Goal: Information Seeking & Learning: Learn about a topic

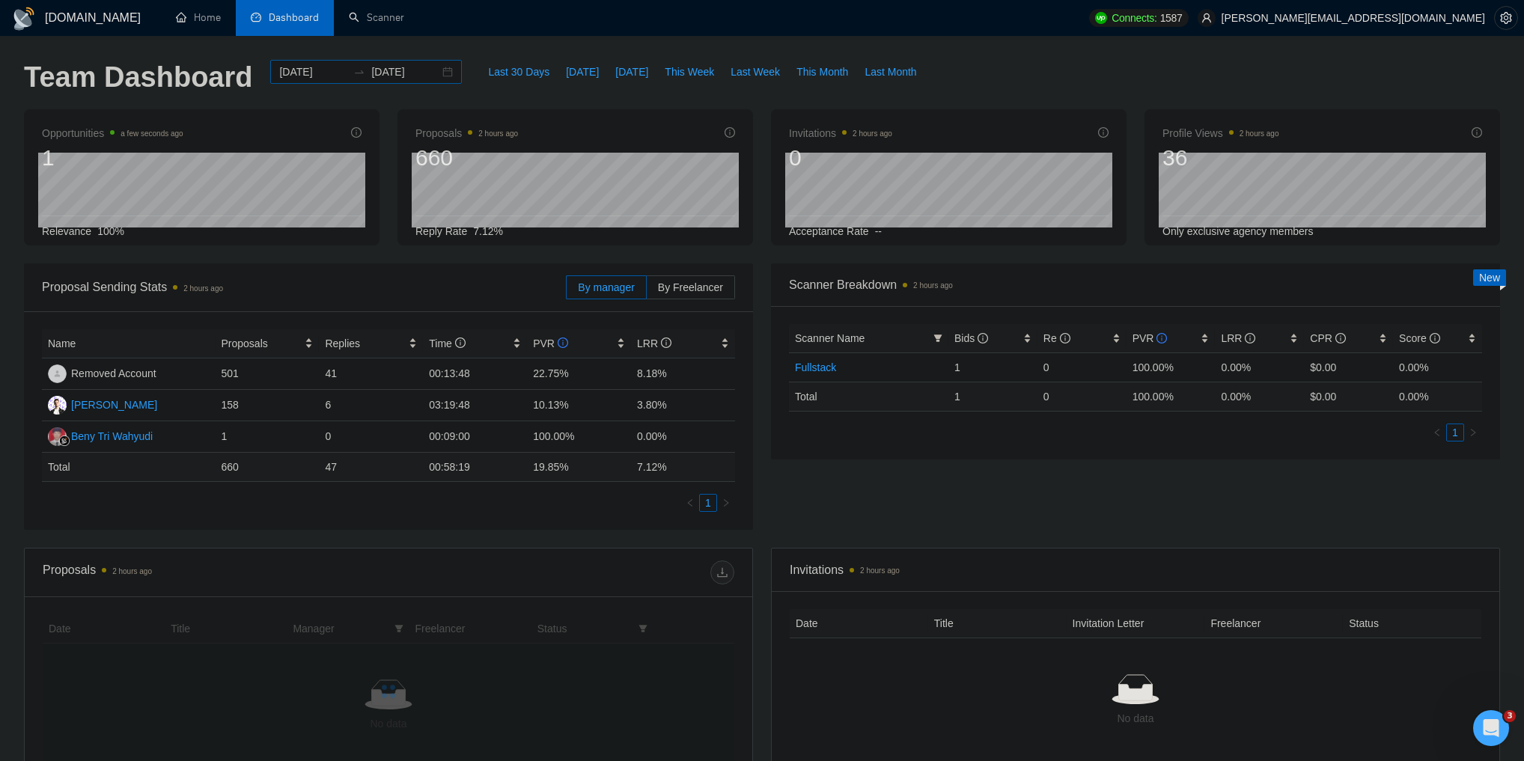
click at [433, 72] on div "[DATE] [DATE]" at bounding box center [366, 72] width 192 height 24
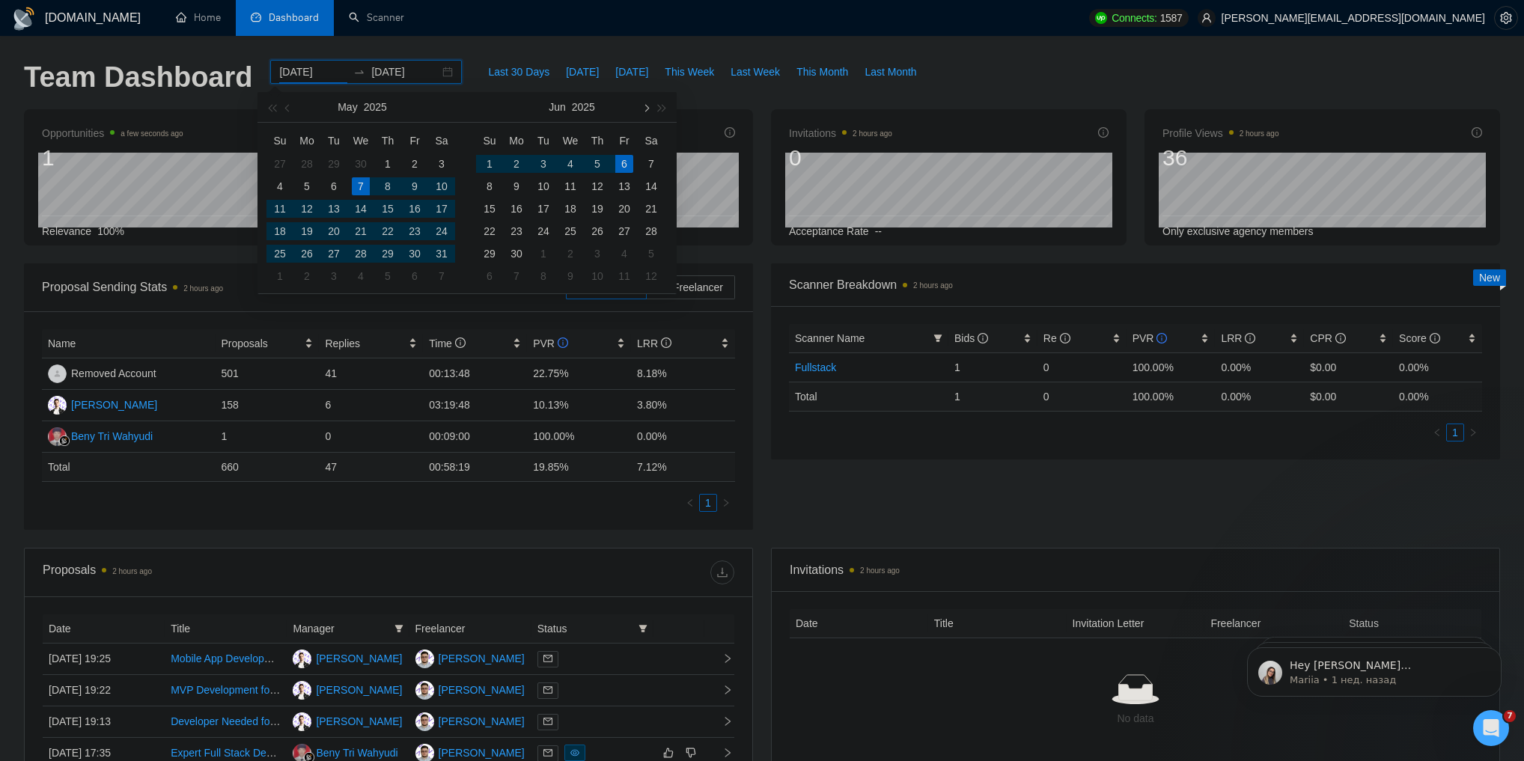
click at [649, 105] on button "button" at bounding box center [645, 107] width 16 height 30
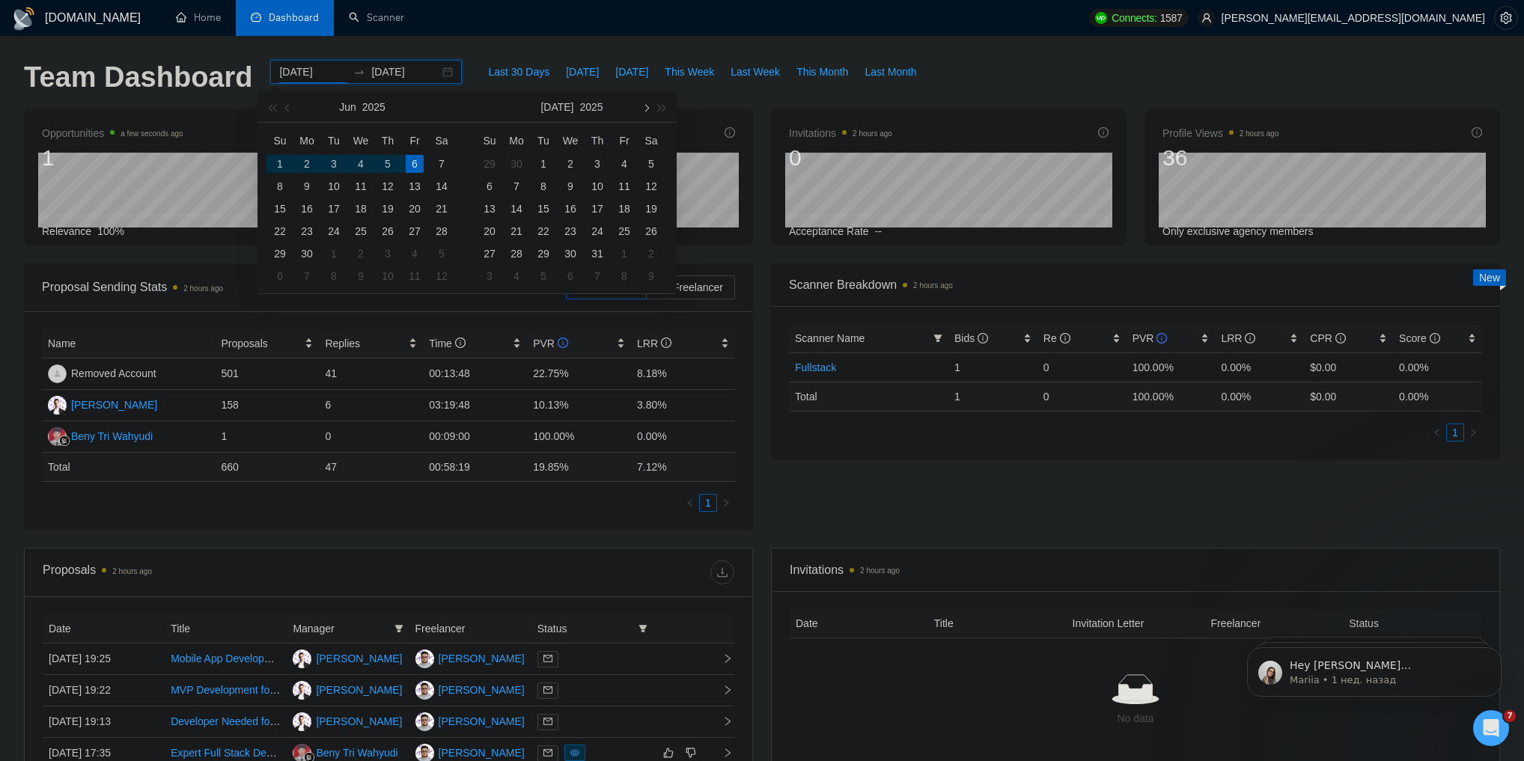
click at [649, 105] on button "button" at bounding box center [645, 107] width 16 height 30
type input "[DATE]"
click at [308, 230] on div "22" at bounding box center [307, 231] width 18 height 18
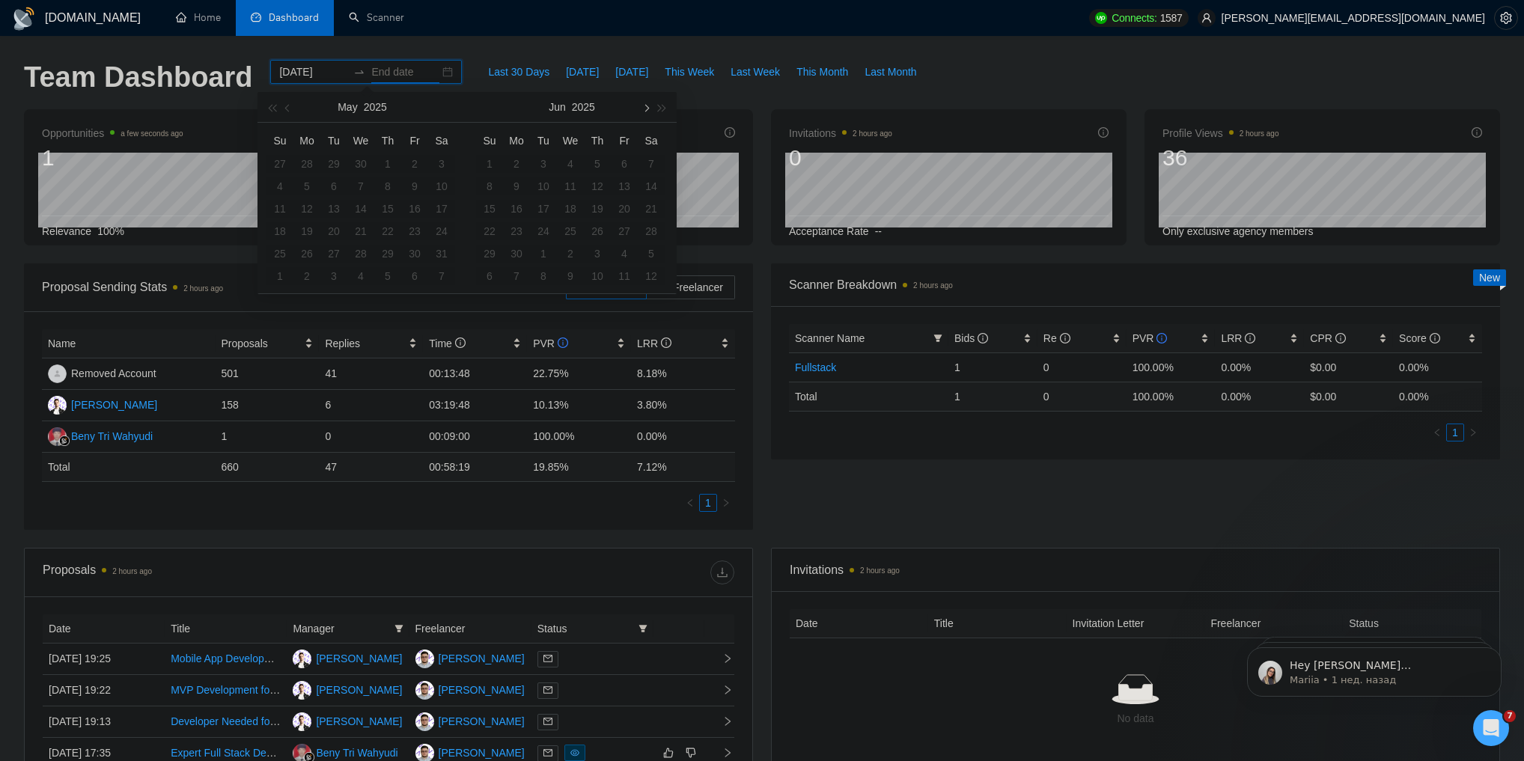
click at [644, 101] on button "button" at bounding box center [645, 107] width 16 height 30
type input "[DATE]"
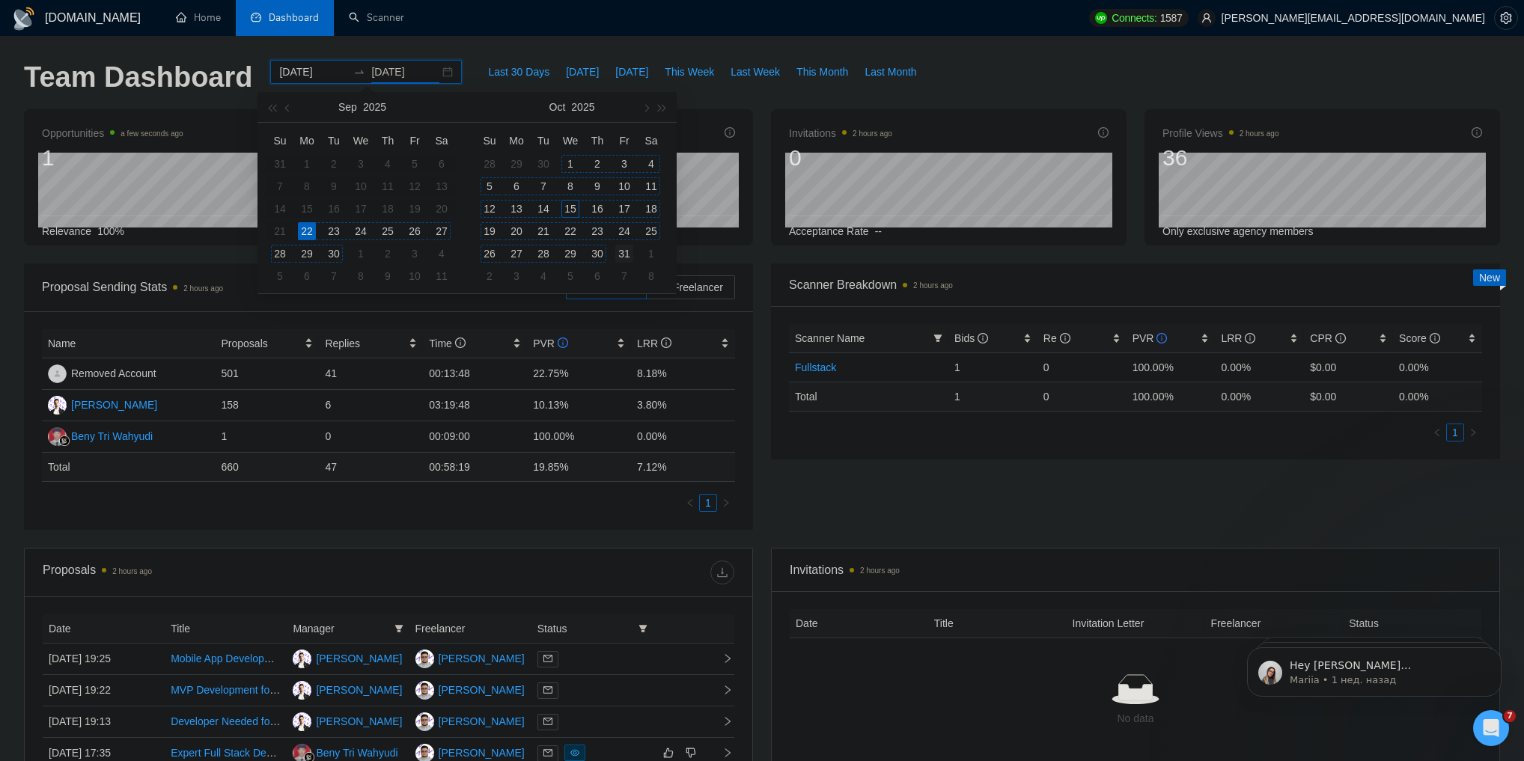
type input "[DATE]"
click at [617, 251] on div "31" at bounding box center [624, 254] width 18 height 18
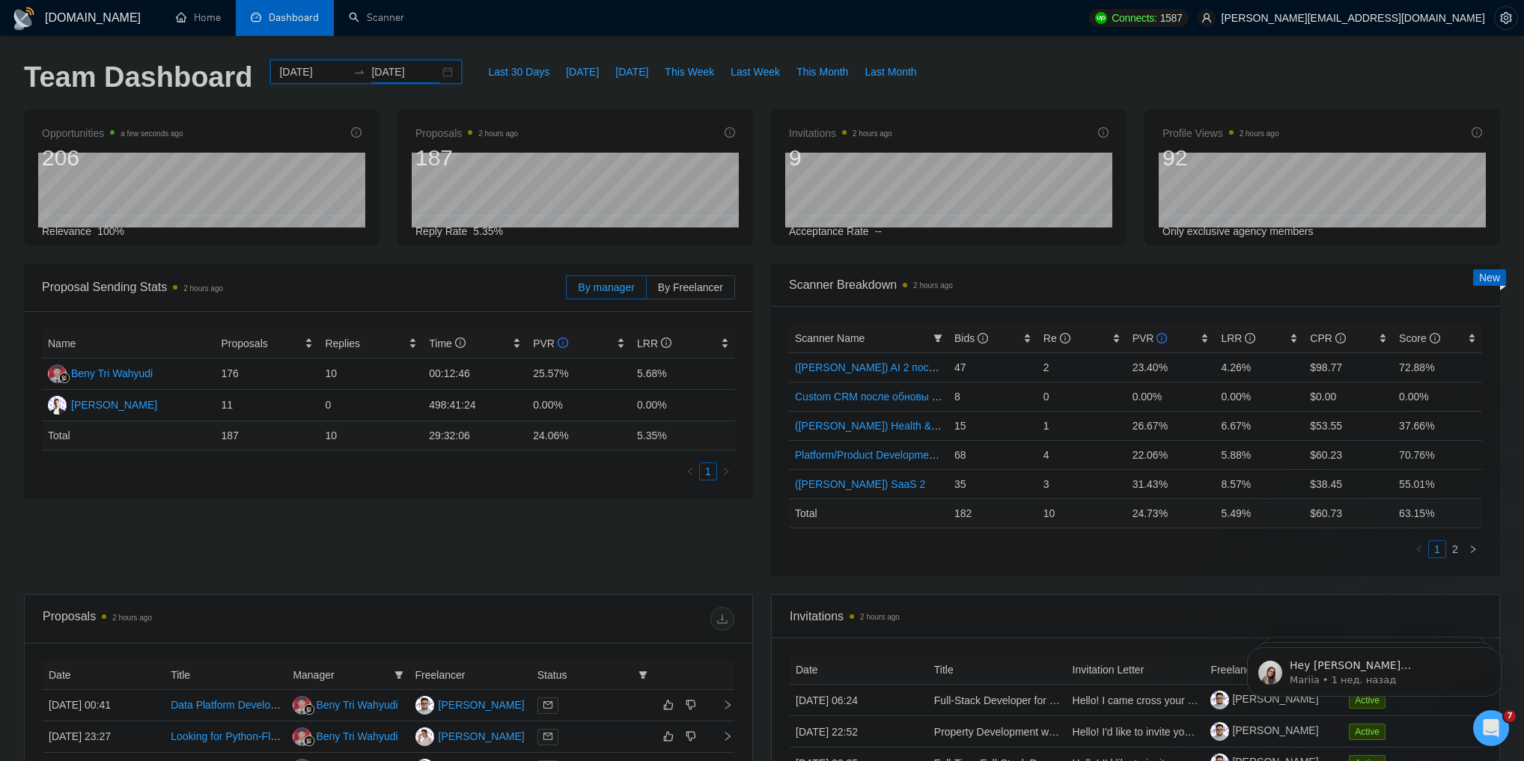
click at [534, 570] on div "Proposal Sending Stats 2 hours ago By manager By Freelancer Name Proposals Repl…" at bounding box center [762, 428] width 1494 height 331
click at [517, 583] on div "Proposal Sending Stats 2 hours ago By manager By Freelancer Name Proposals Repl…" at bounding box center [762, 428] width 1494 height 331
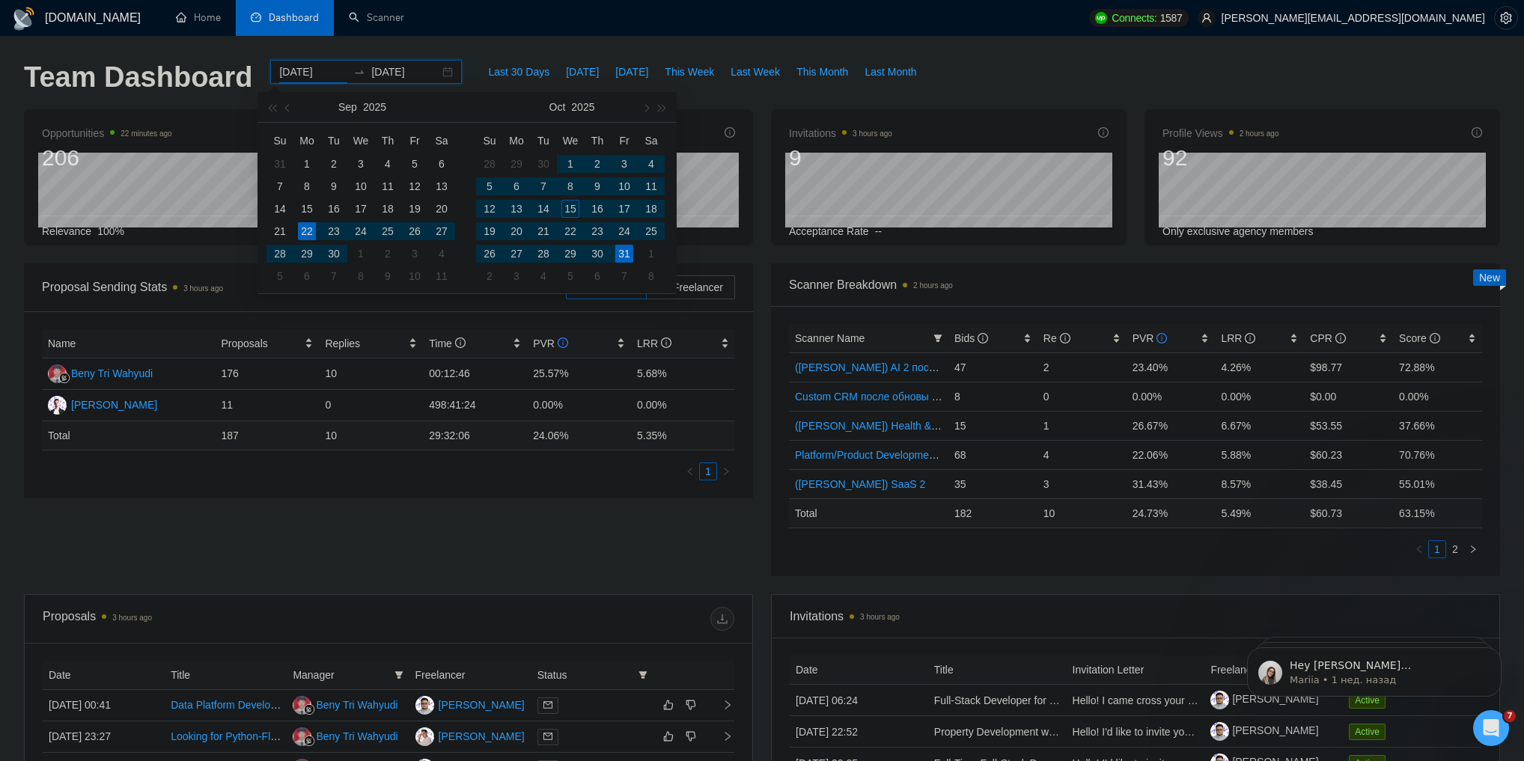
drag, startPoint x: 269, startPoint y: 71, endPoint x: 410, endPoint y: 74, distance: 140.7
click at [410, 74] on div "[DATE] [DATE]" at bounding box center [366, 72] width 192 height 24
type input "[DATE]"
click at [533, 561] on div "Proposal Sending Stats 3 hours ago By manager By Freelancer Name Proposals Repl…" at bounding box center [762, 428] width 1494 height 331
drag, startPoint x: 359, startPoint y: 71, endPoint x: 420, endPoint y: 70, distance: 60.6
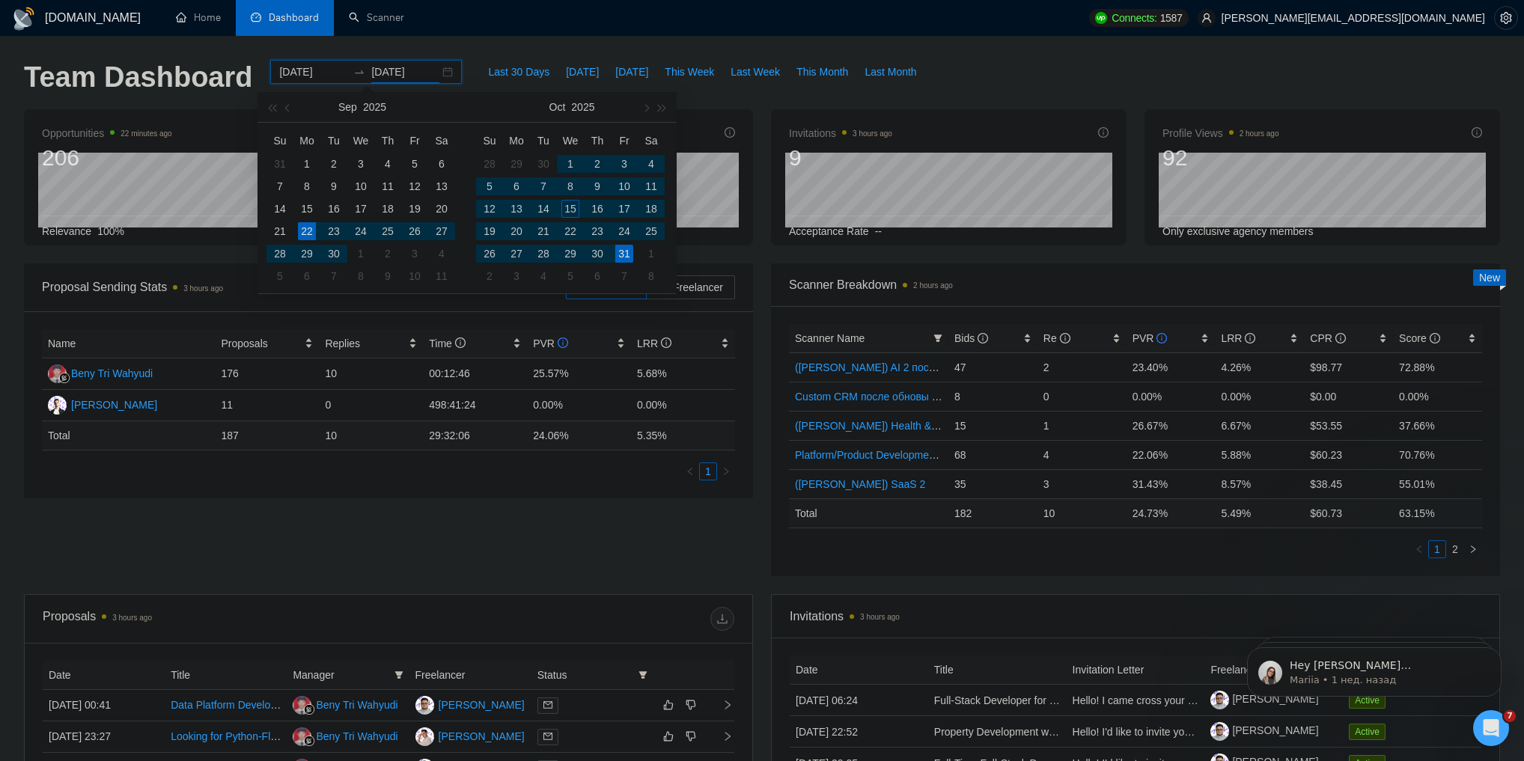
click at [420, 70] on input "[DATE]" at bounding box center [405, 72] width 68 height 16
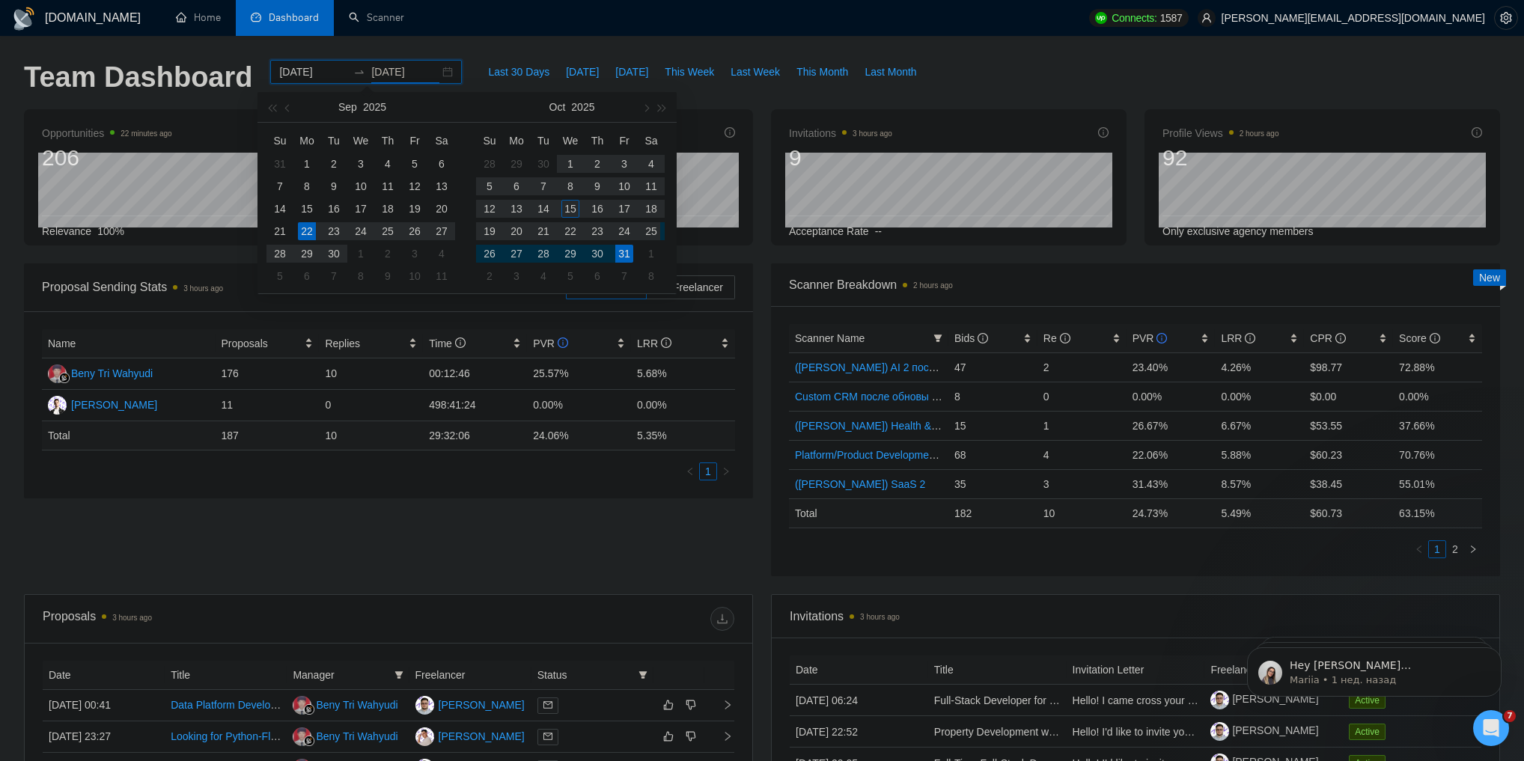
type input "[DATE]"
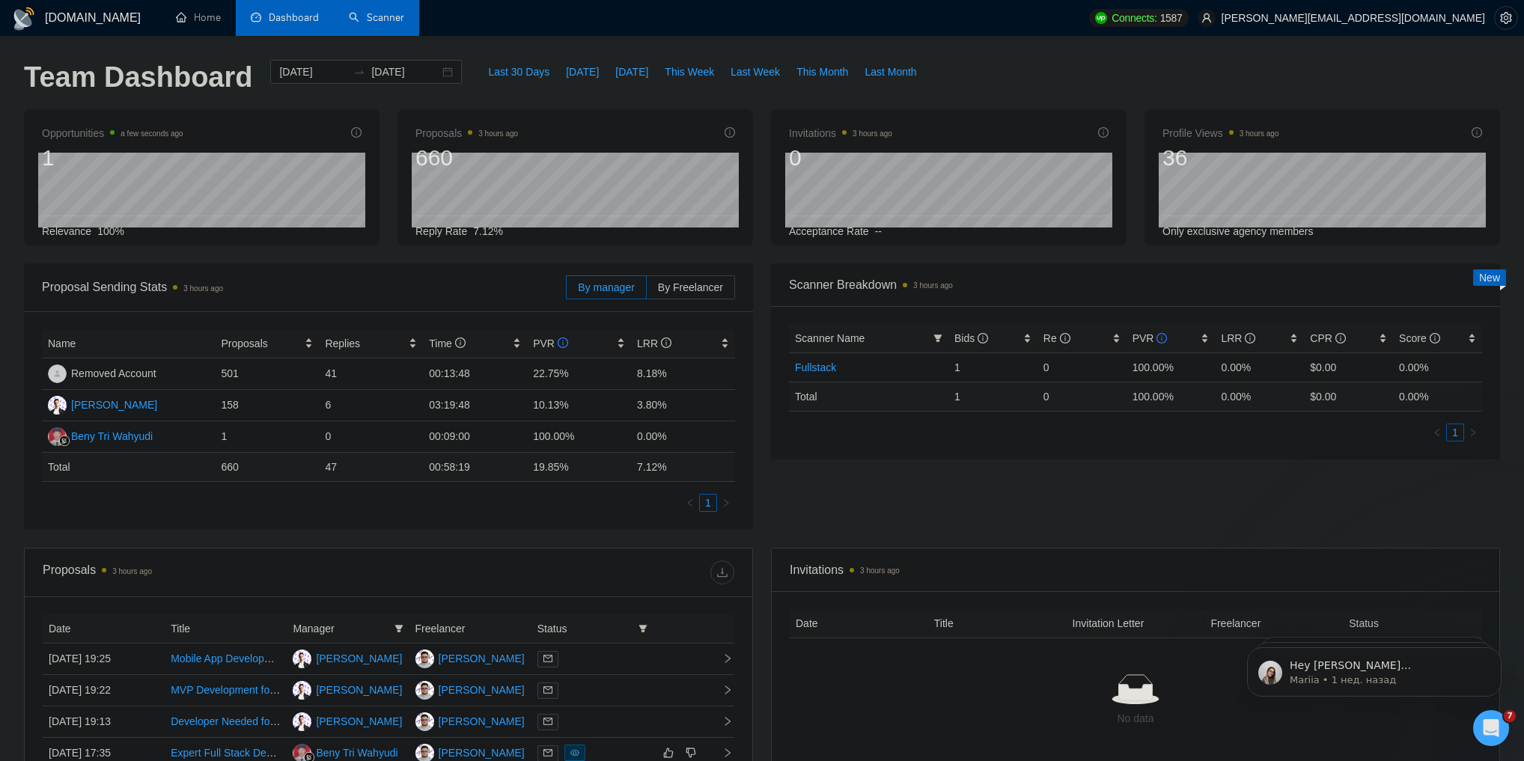
click at [381, 24] on link "Scanner" at bounding box center [376, 17] width 55 height 13
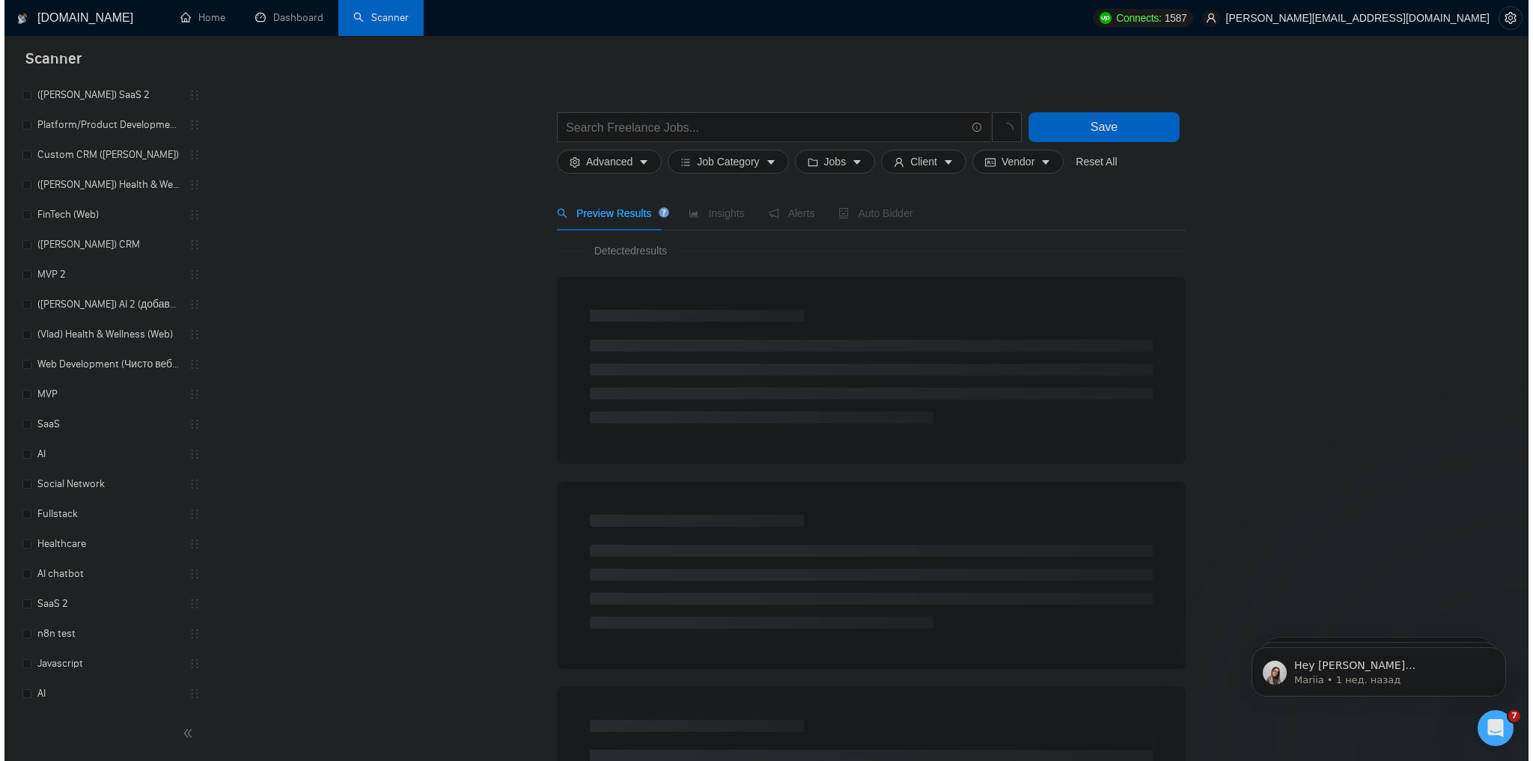
scroll to position [524, 0]
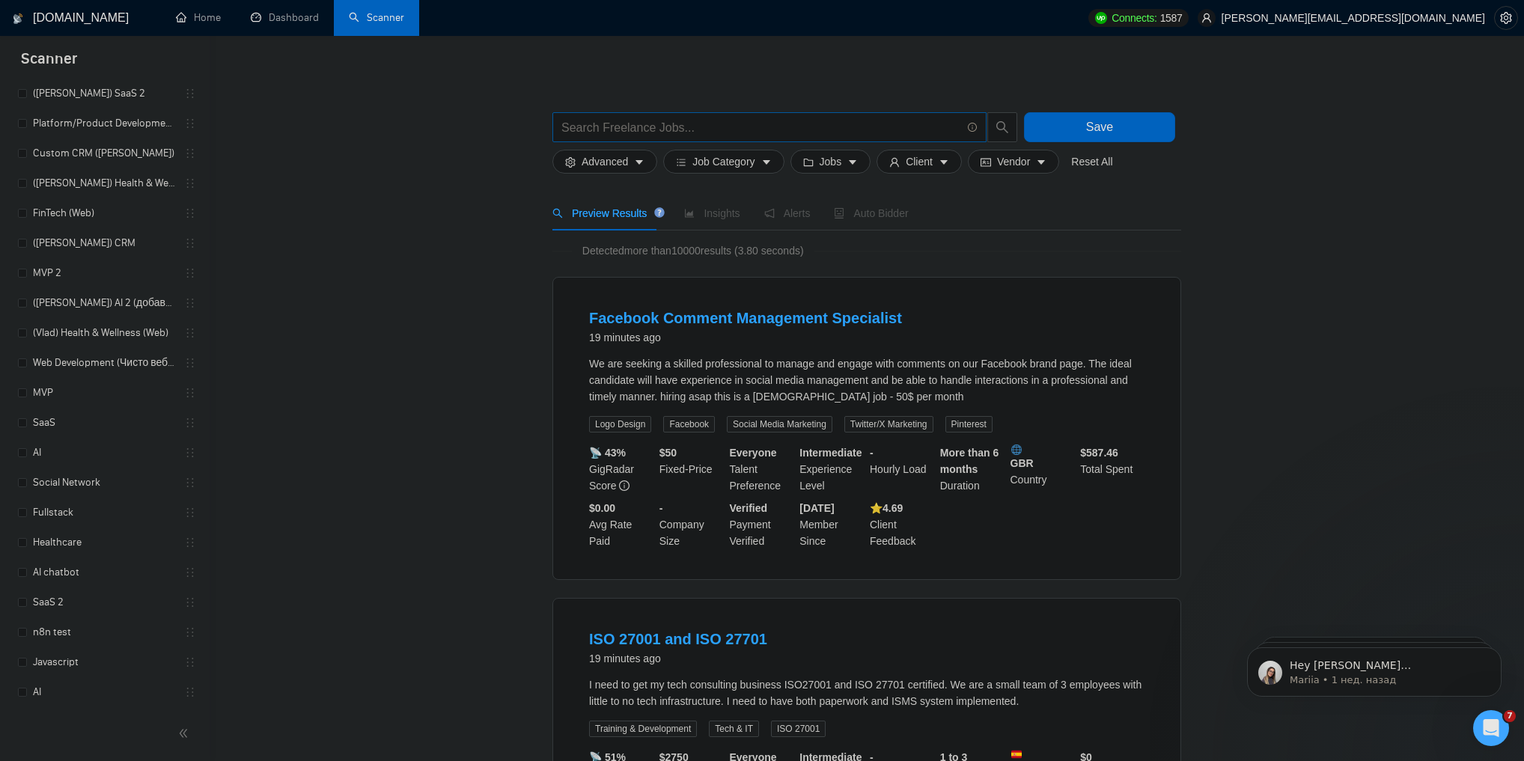
click at [617, 129] on input "text" at bounding box center [761, 127] width 400 height 19
type input "SaaS"
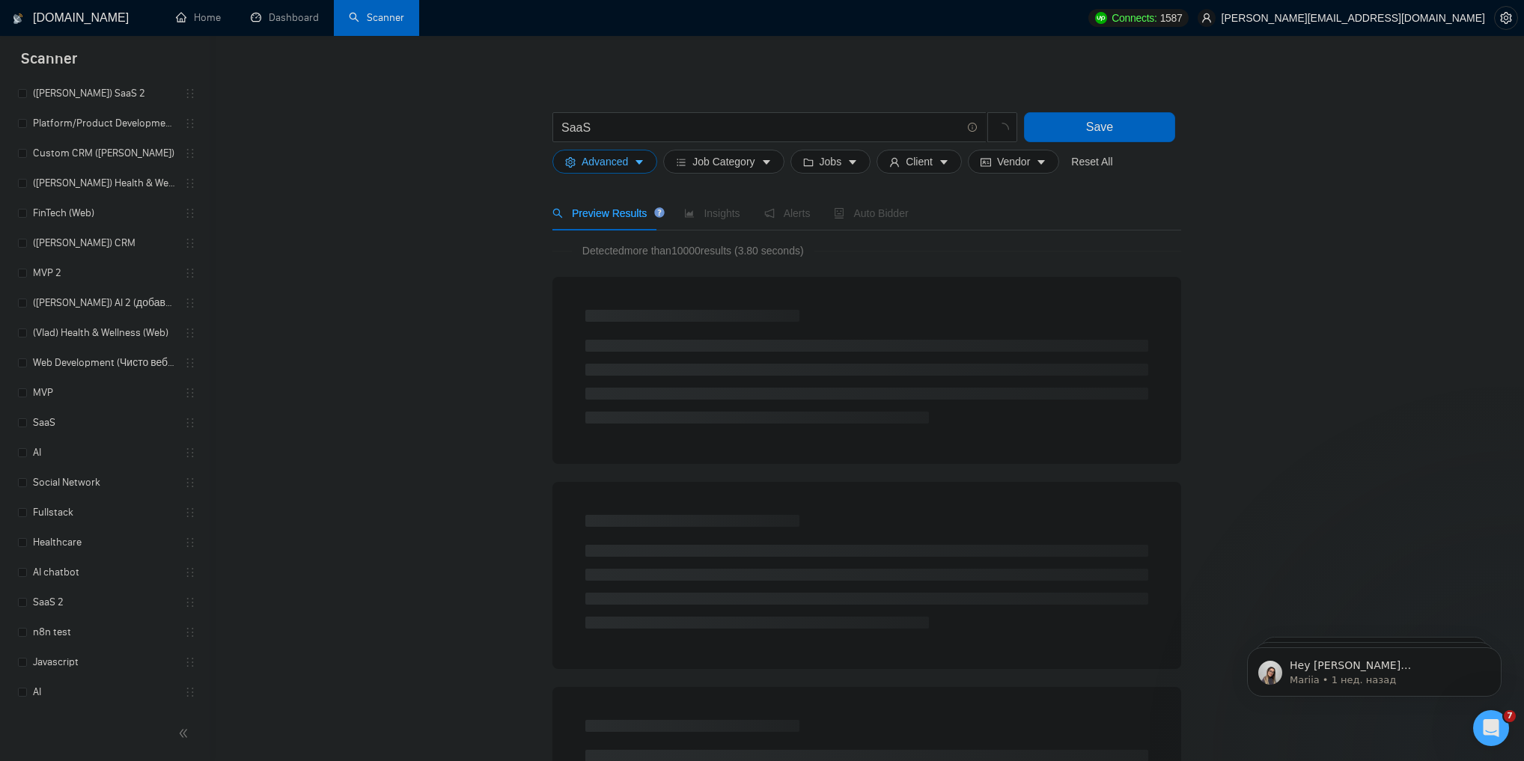
click at [622, 161] on span "Advanced" at bounding box center [604, 161] width 46 height 16
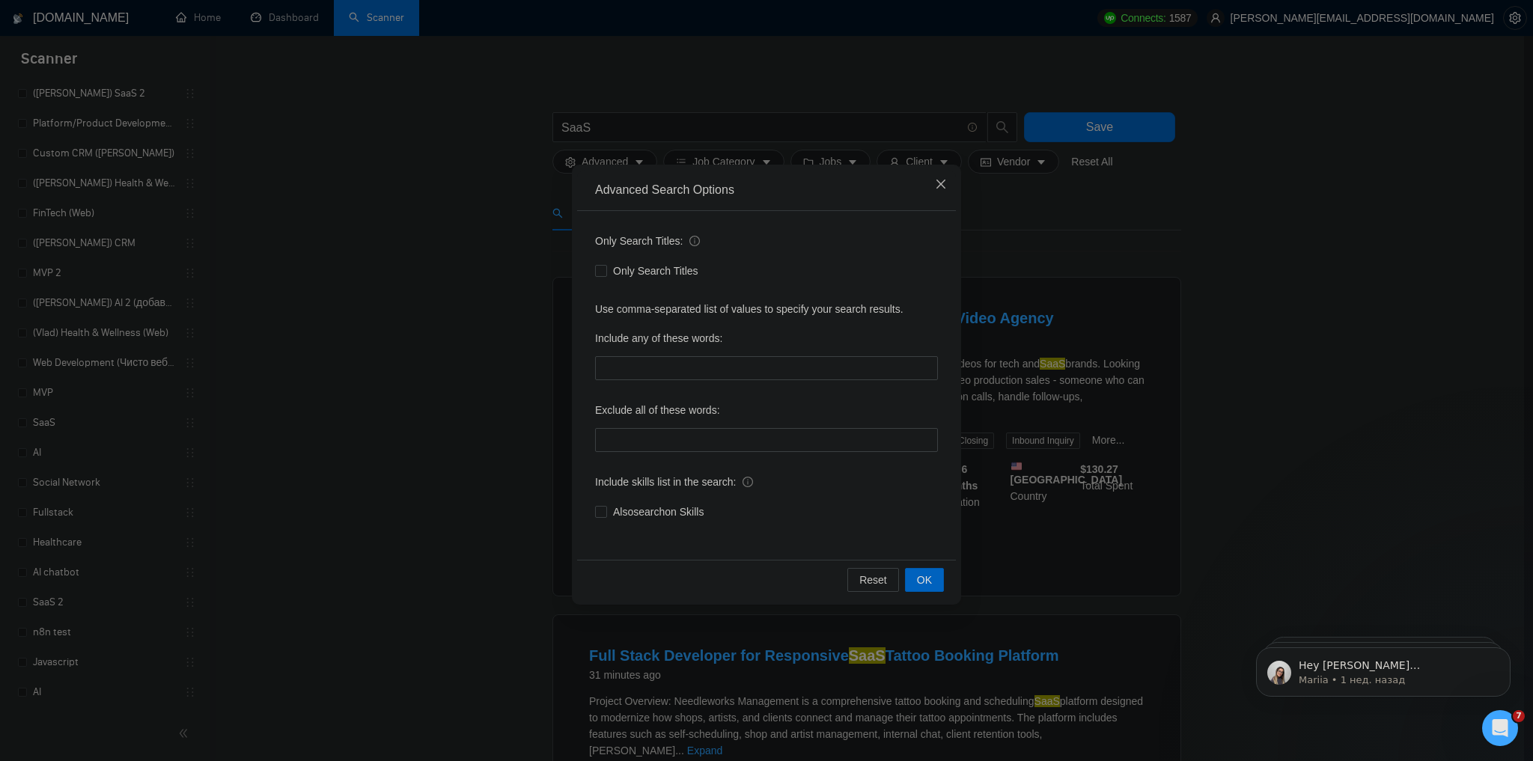
click at [935, 186] on icon "close" at bounding box center [941, 184] width 12 height 12
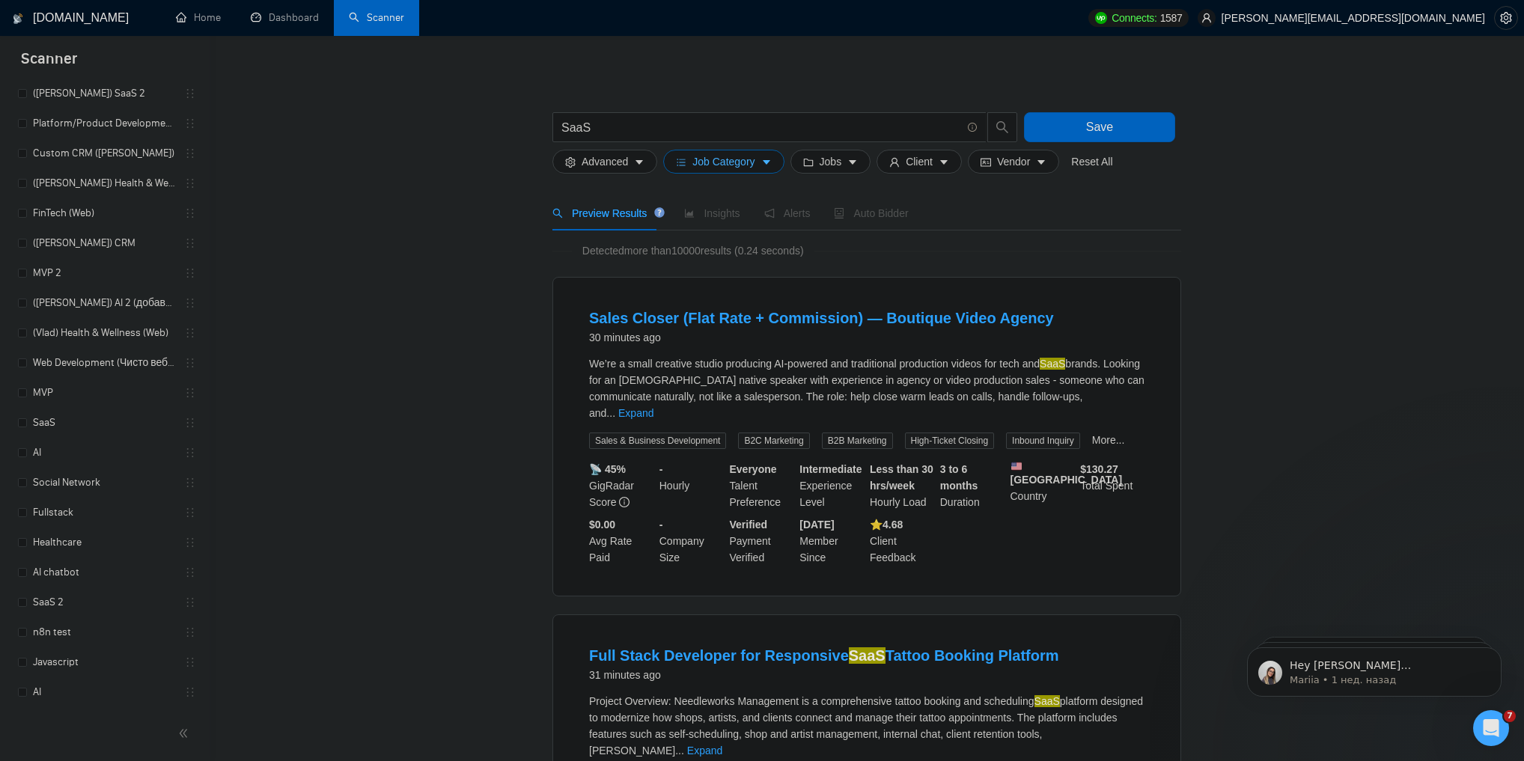
click at [724, 163] on span "Job Category" at bounding box center [723, 161] width 62 height 16
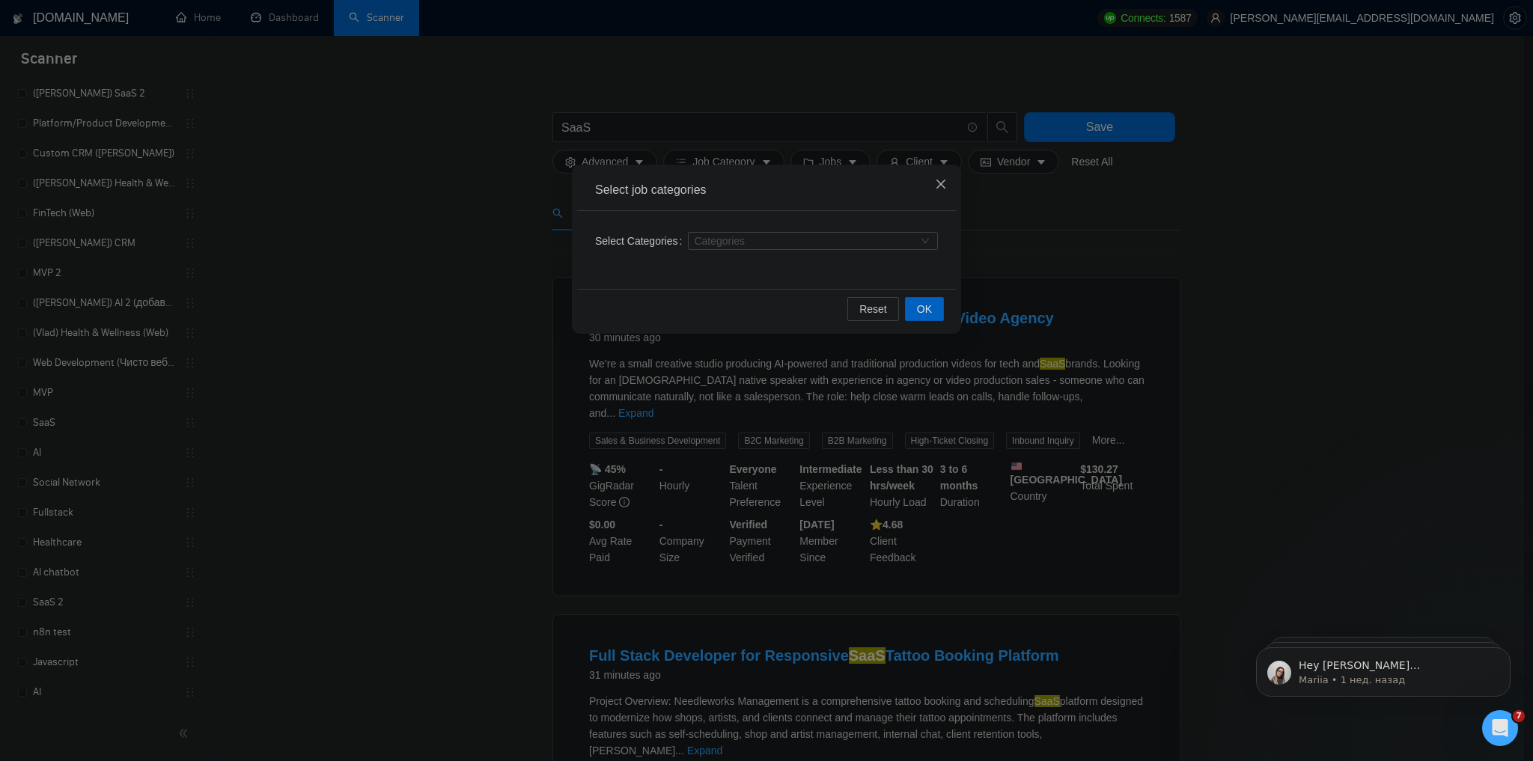
click at [947, 189] on span "Close" at bounding box center [940, 185] width 40 height 40
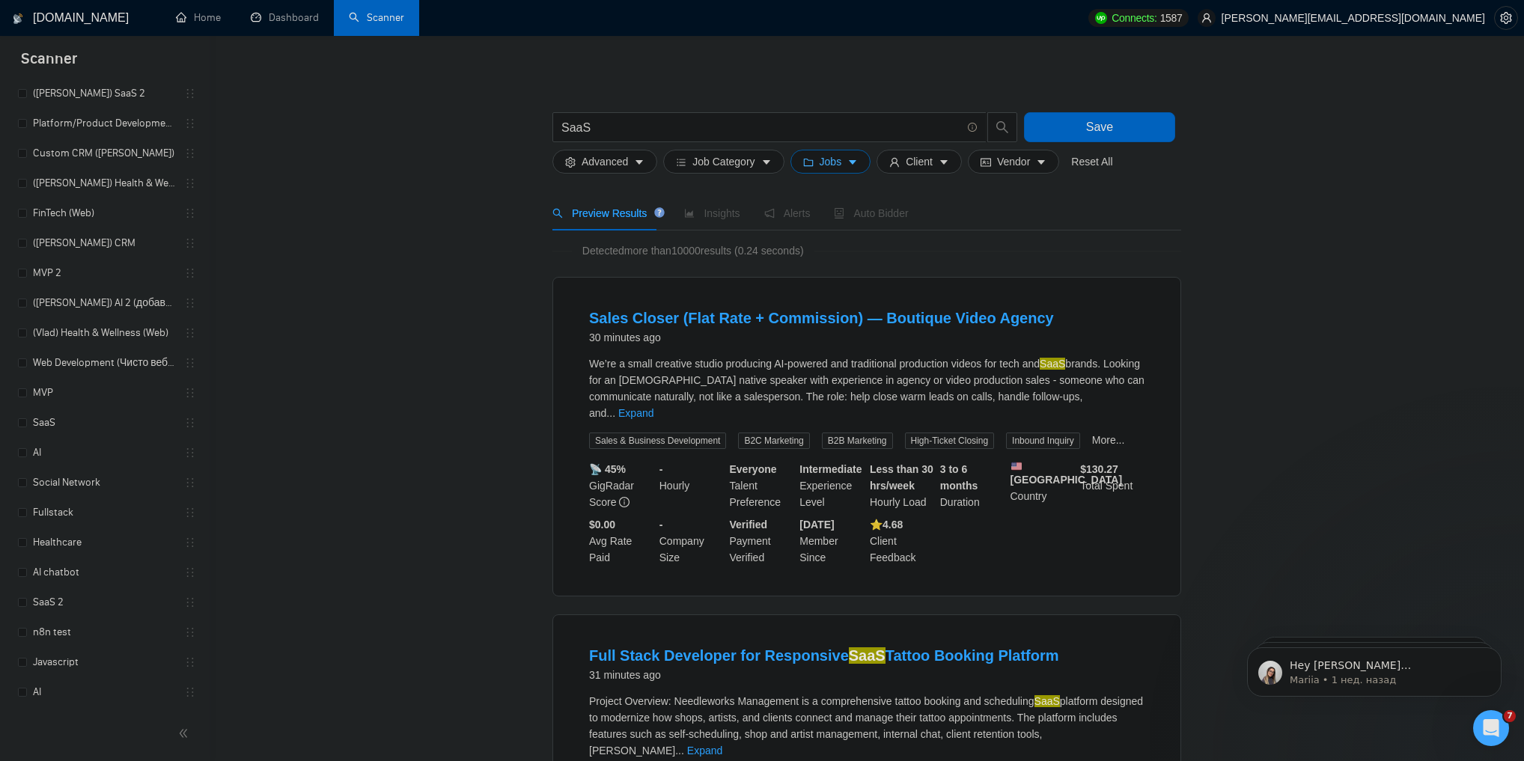
click at [825, 165] on span "Jobs" at bounding box center [830, 161] width 22 height 16
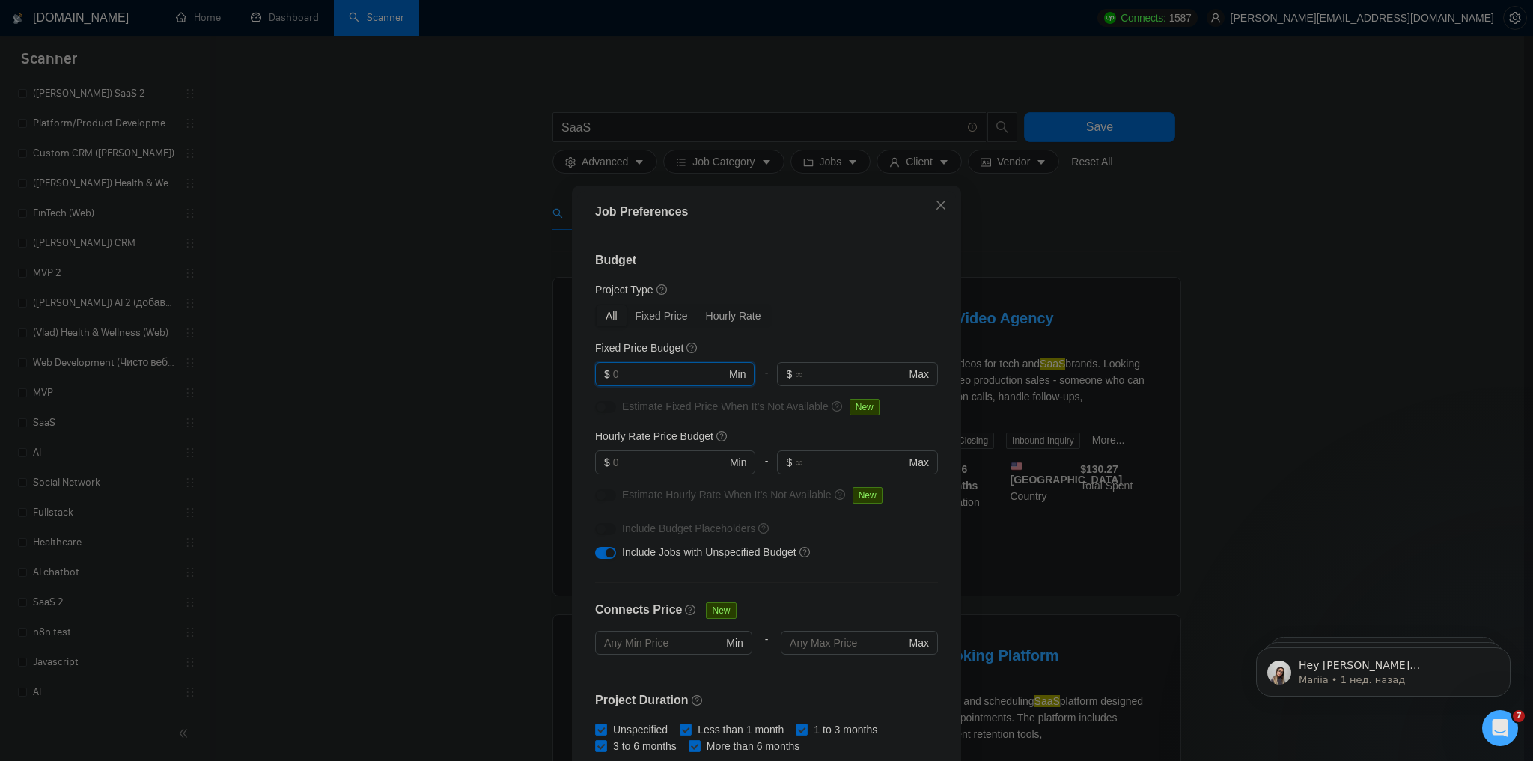
click at [666, 366] on input "text" at bounding box center [669, 374] width 113 height 16
type input "5000"
click at [802, 331] on div "Budget Project Type All Fixed Price Hourly Rate Fixed Price Budget $ 5000 Min -…" at bounding box center [766, 499] width 379 height 533
click at [665, 453] on span "$ Min" at bounding box center [674, 463] width 159 height 24
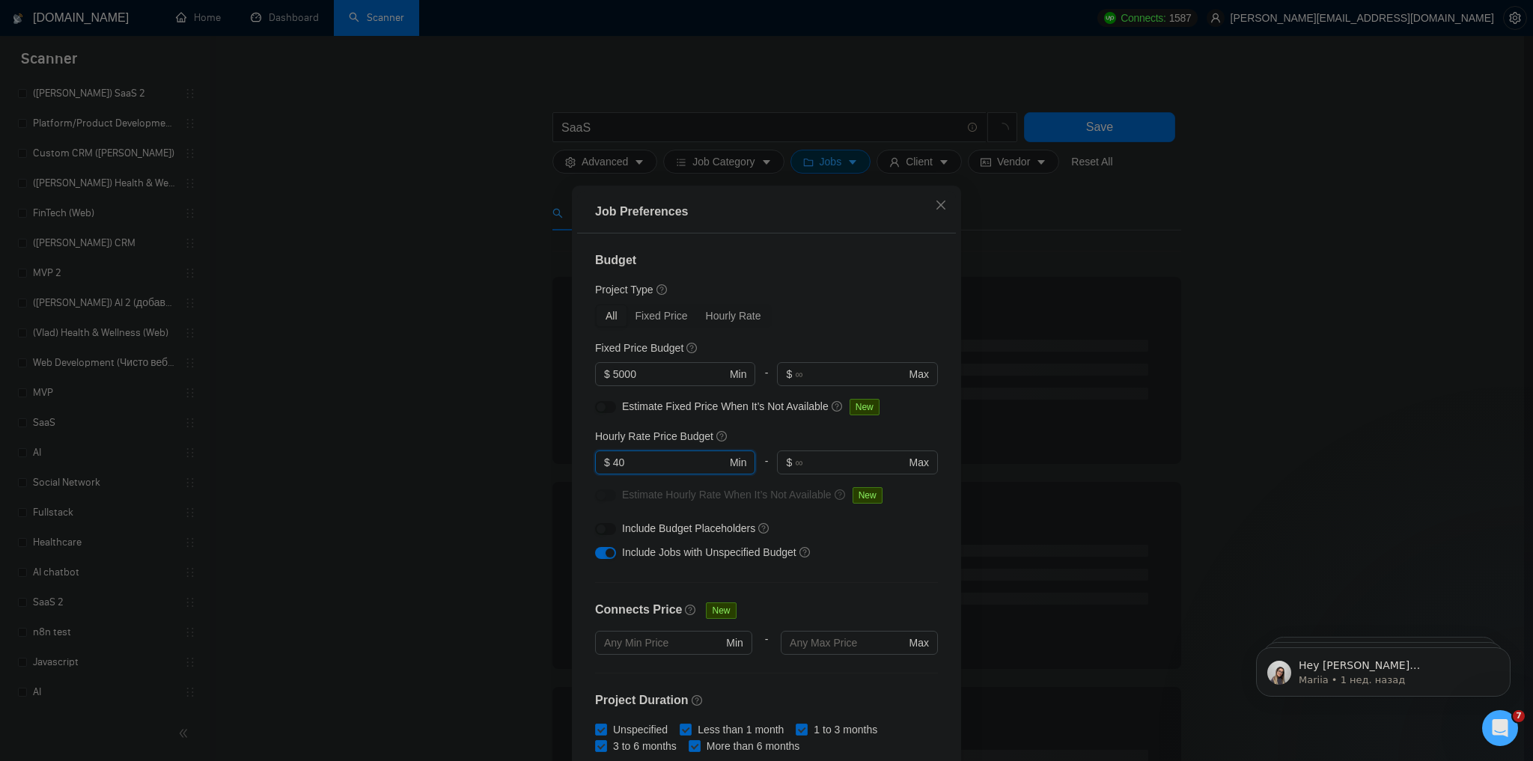
type input "40"
click at [831, 320] on div "All Fixed Price Hourly Rate" at bounding box center [766, 316] width 343 height 24
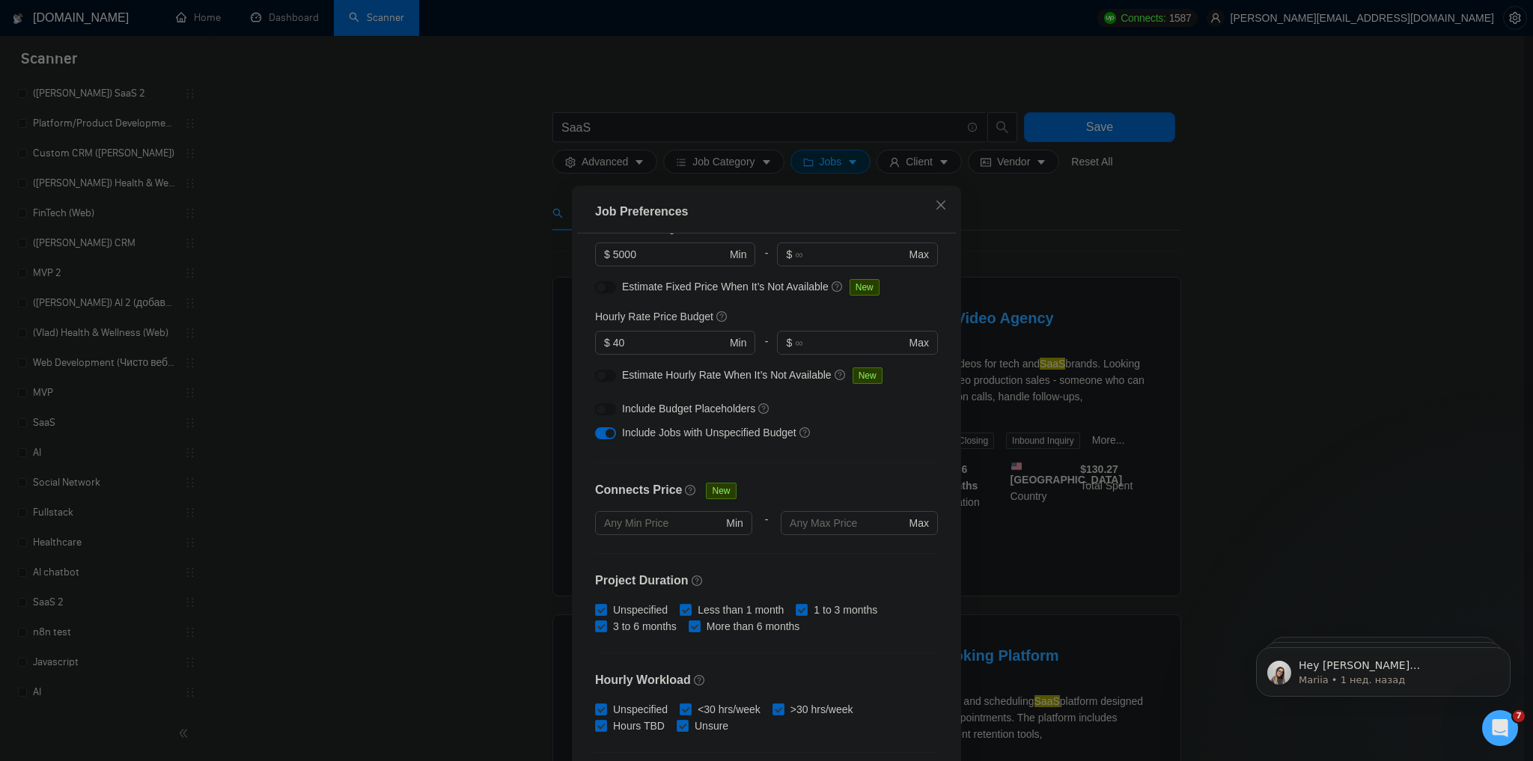
click at [605, 433] on div "button" at bounding box center [609, 433] width 9 height 9
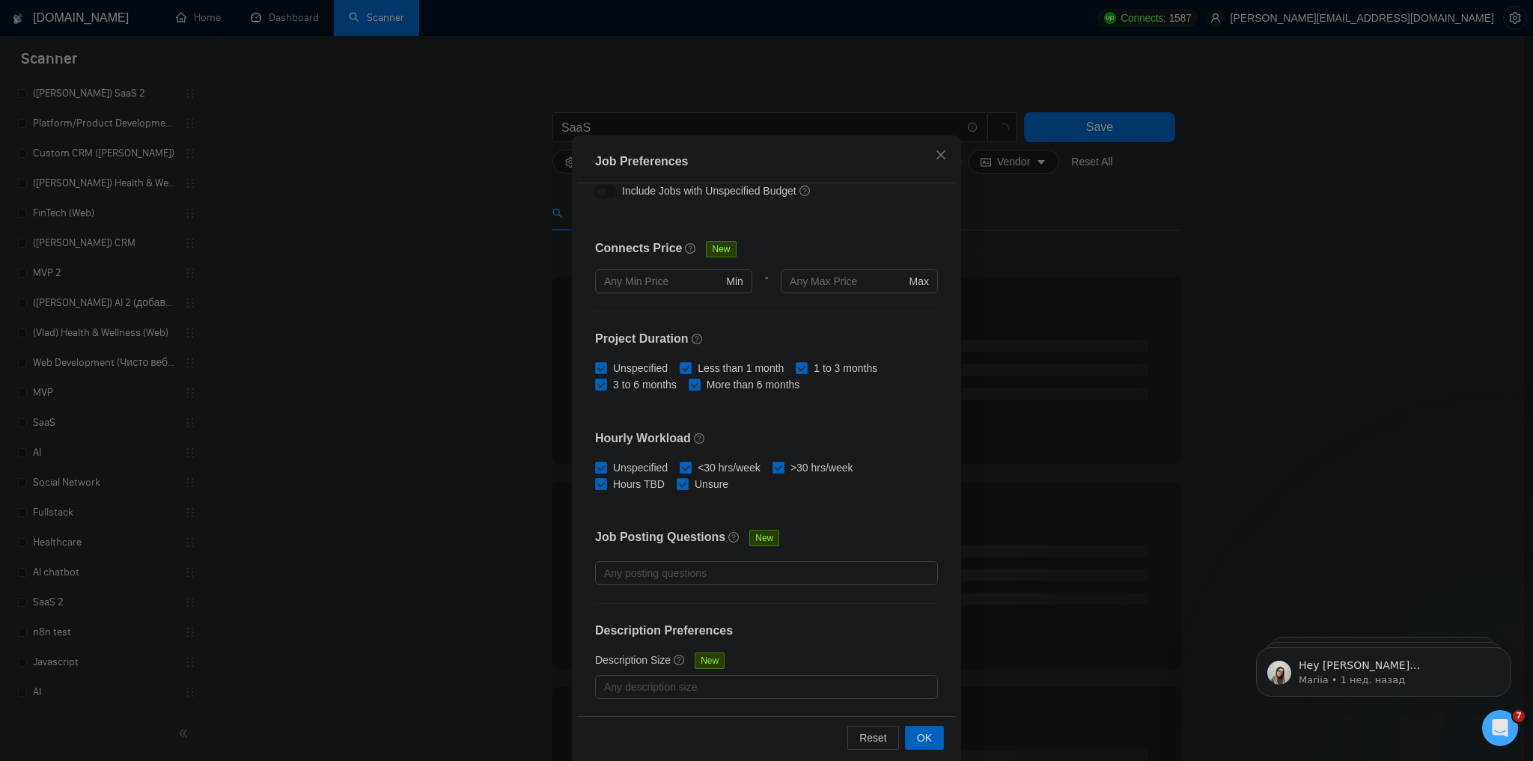
scroll to position [70, 0]
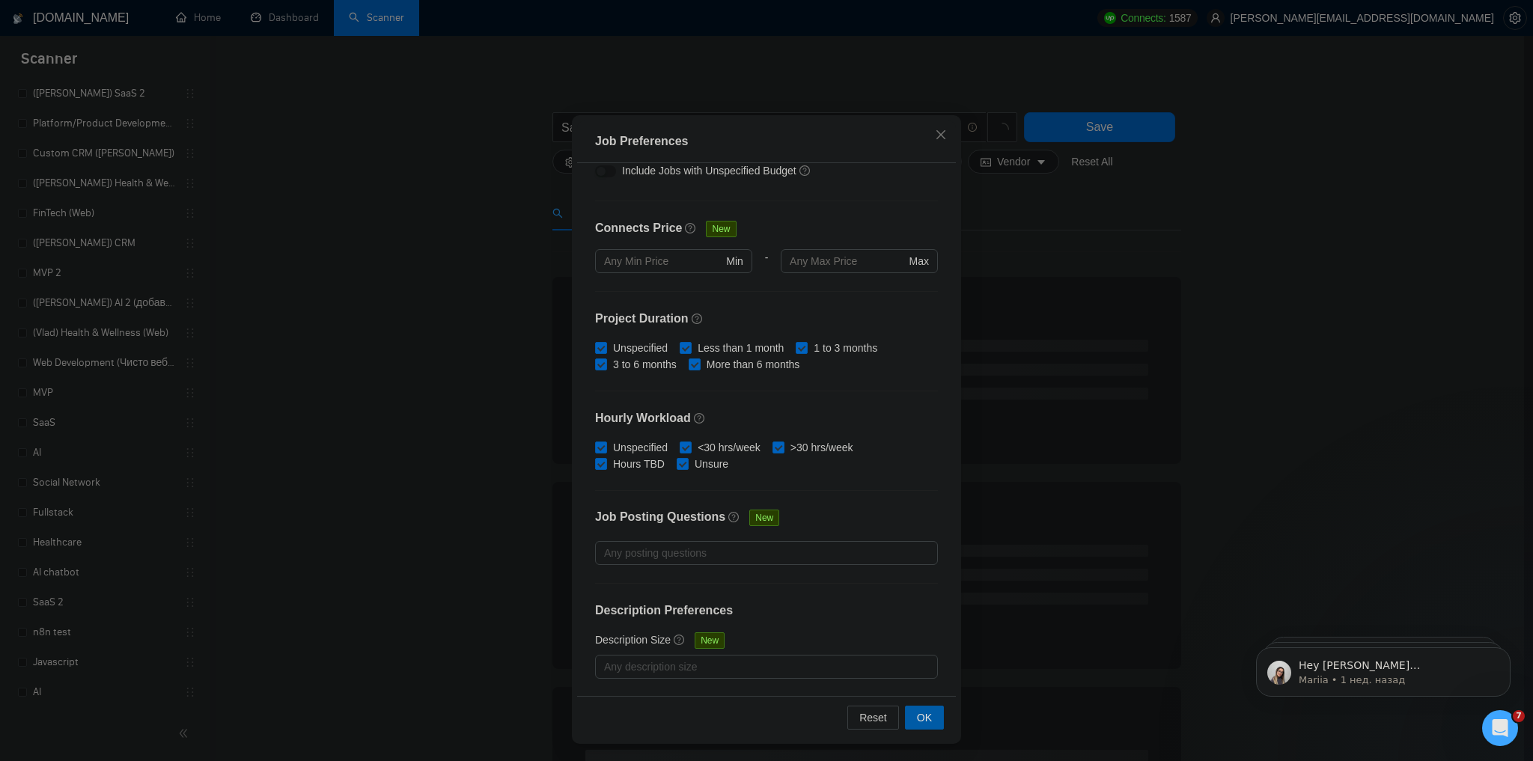
click at [923, 712] on span "OK" at bounding box center [924, 717] width 15 height 16
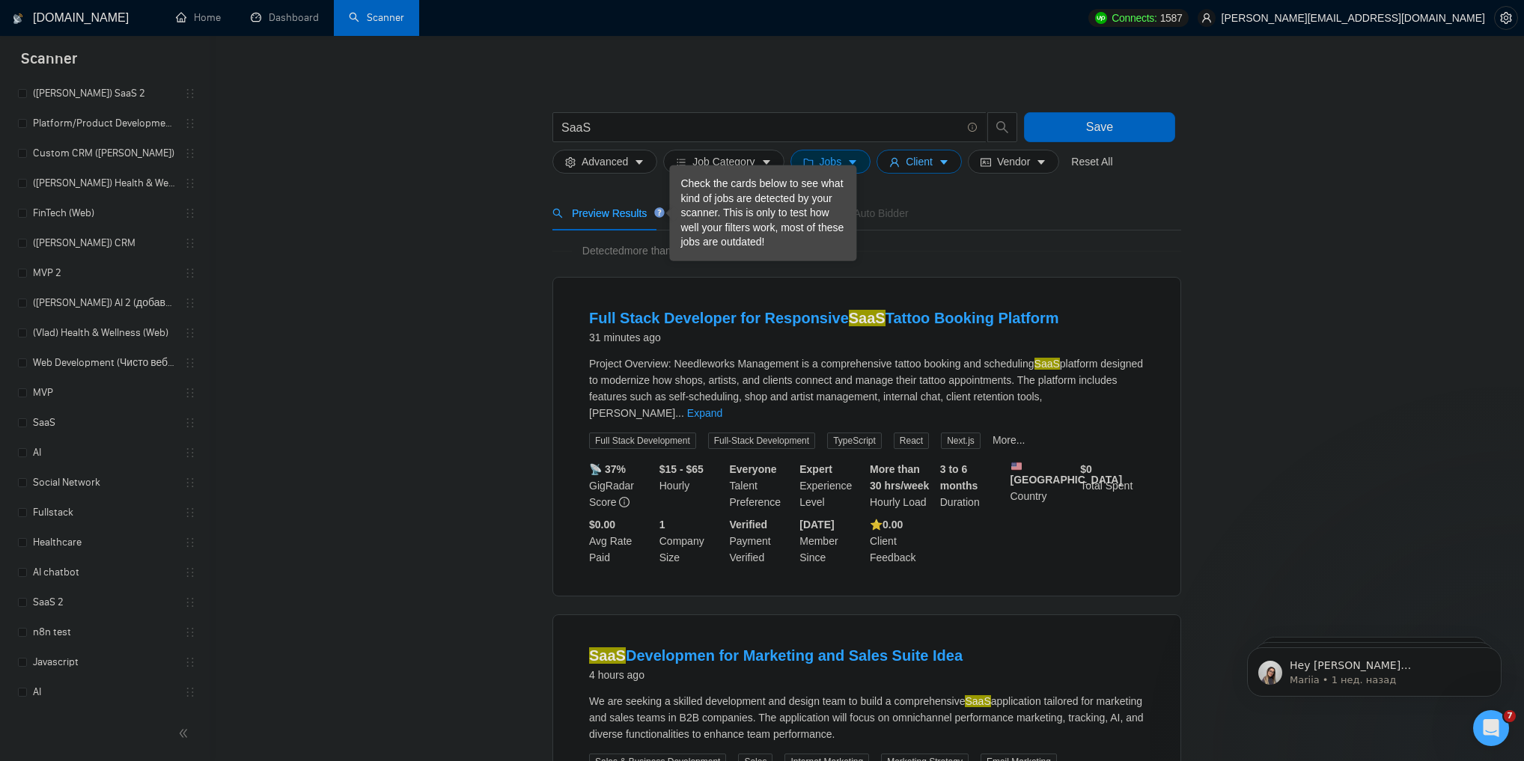
click at [917, 163] on span "Client" at bounding box center [918, 161] width 27 height 16
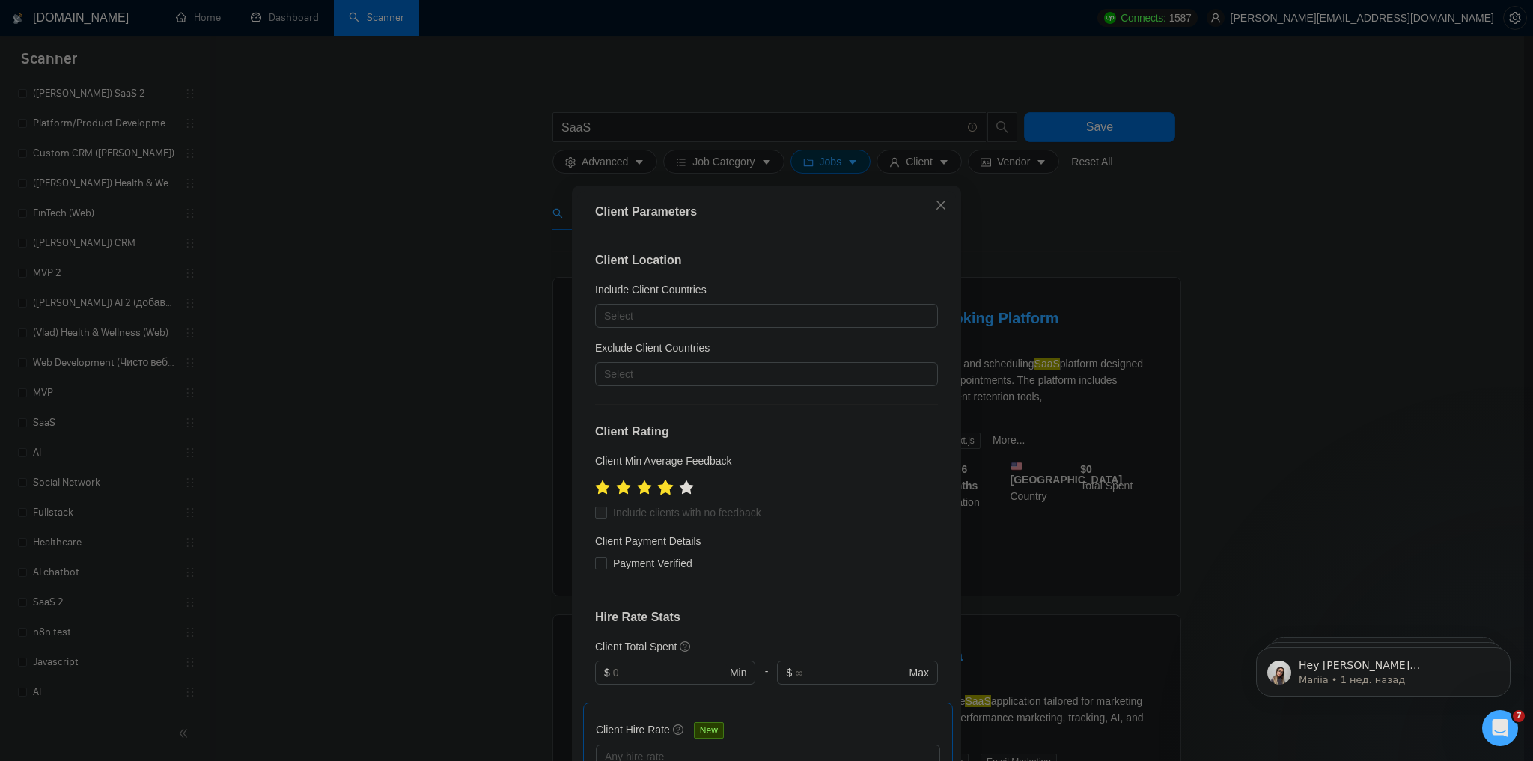
click at [664, 489] on icon "star" at bounding box center [666, 487] width 16 height 15
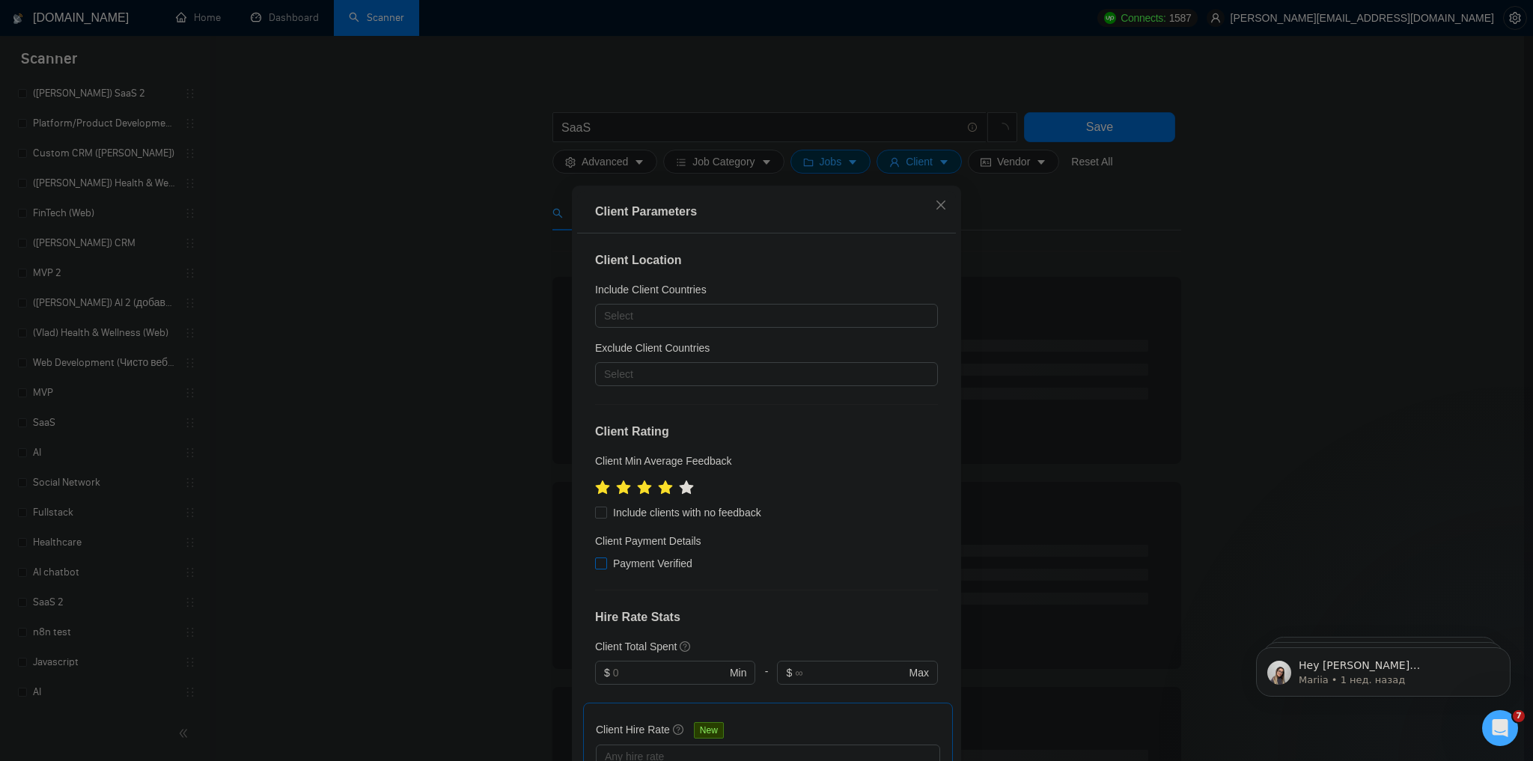
click at [598, 569] on span at bounding box center [601, 564] width 12 height 12
click at [598, 568] on input "Payment Verified" at bounding box center [600, 563] width 10 height 10
checkbox input "true"
click at [599, 514] on input "Include clients with no feedback" at bounding box center [600, 512] width 10 height 10
checkbox input "true"
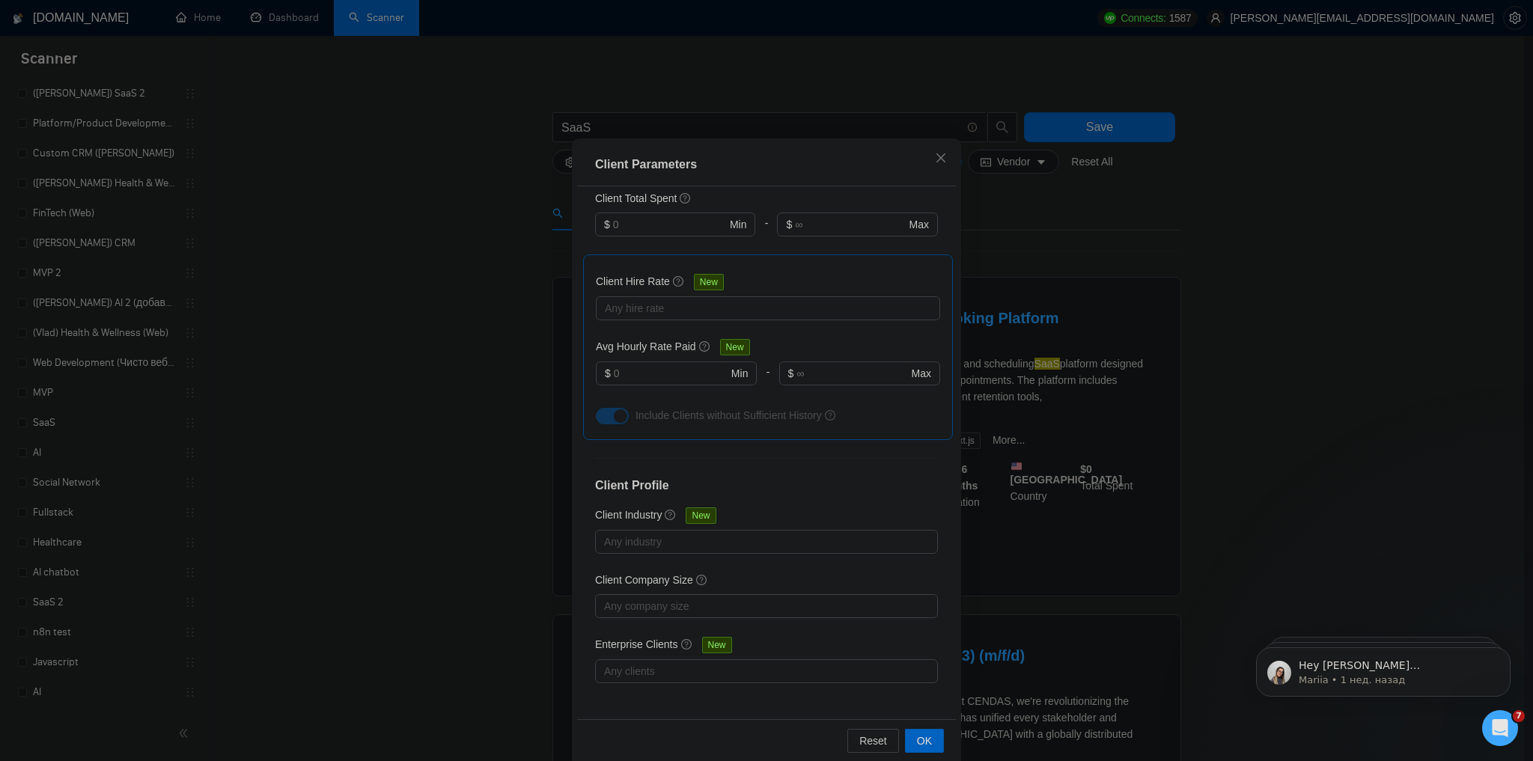
scroll to position [70, 0]
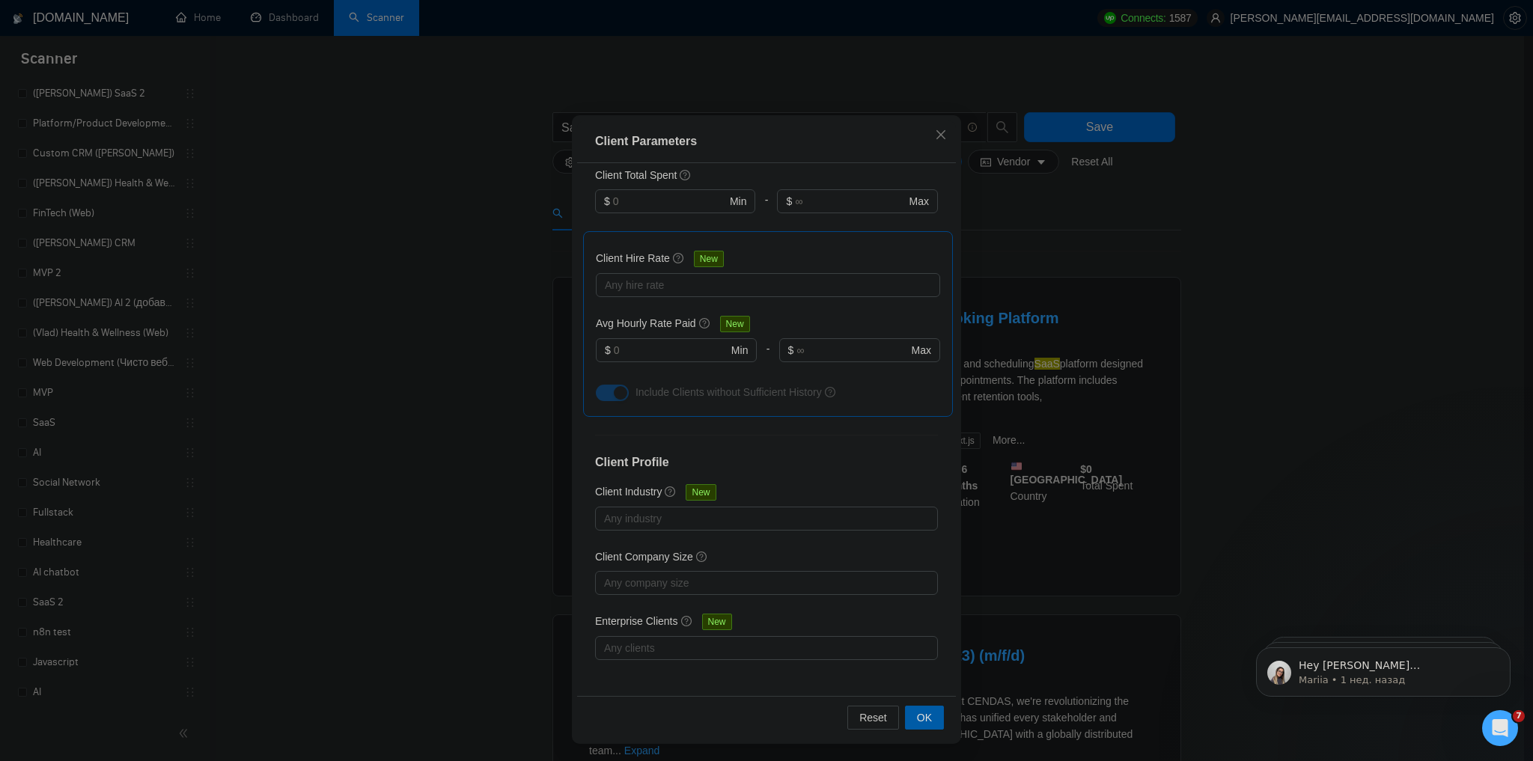
click at [919, 709] on span "OK" at bounding box center [924, 717] width 15 height 16
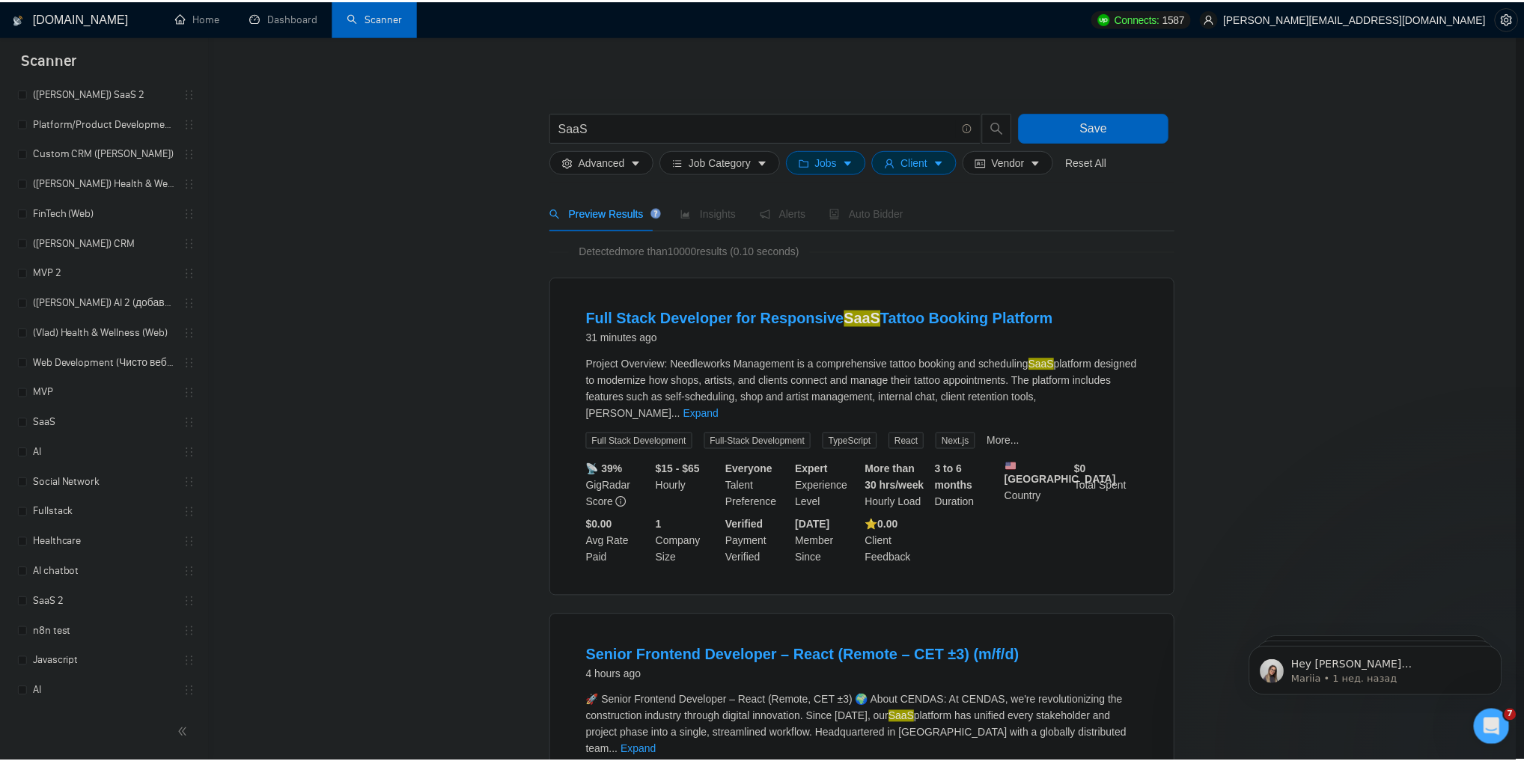
scroll to position [0, 0]
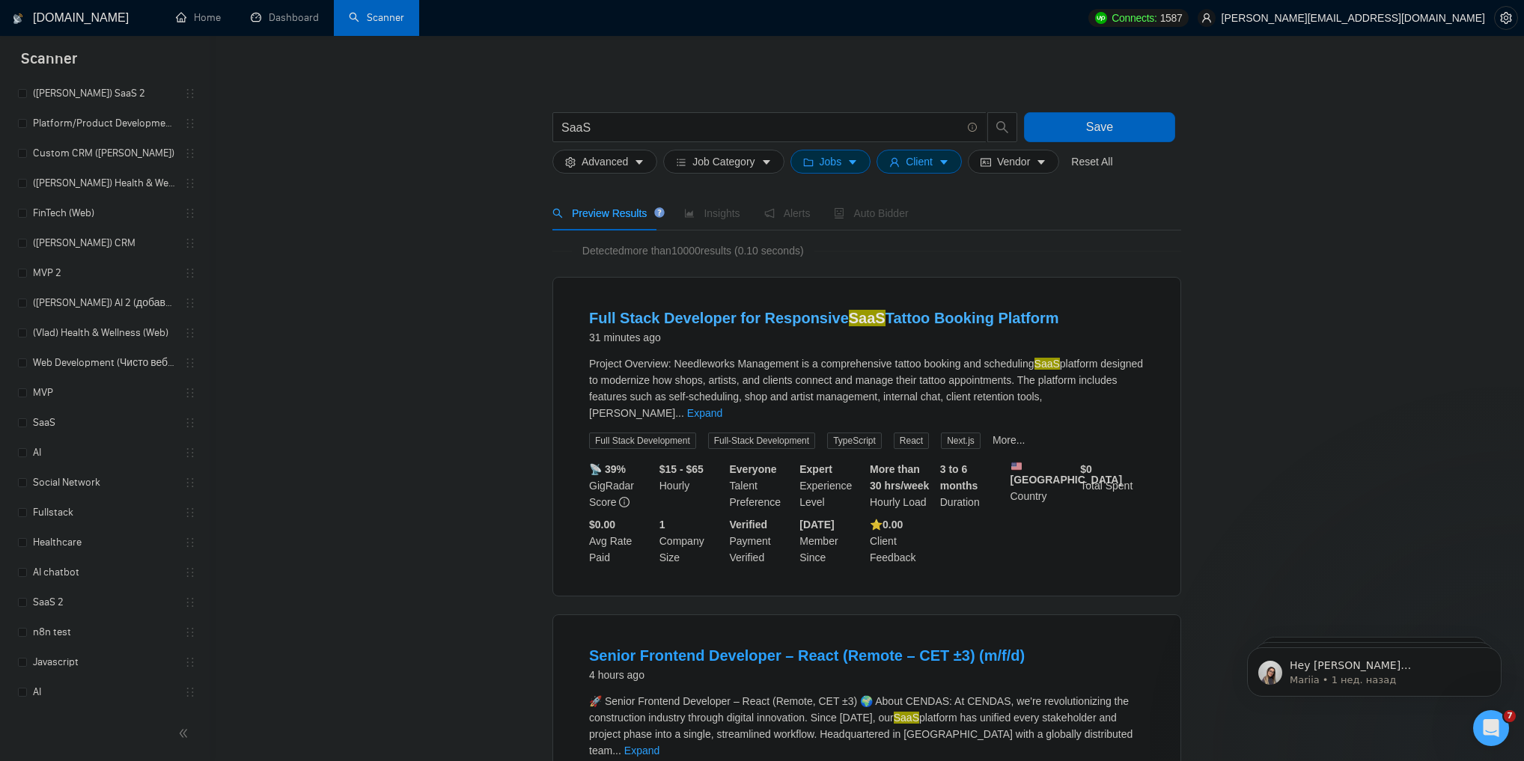
click at [716, 317] on link "Full Stack Developer for Responsive SaaS Tattoo Booking Platform" at bounding box center [824, 318] width 470 height 16
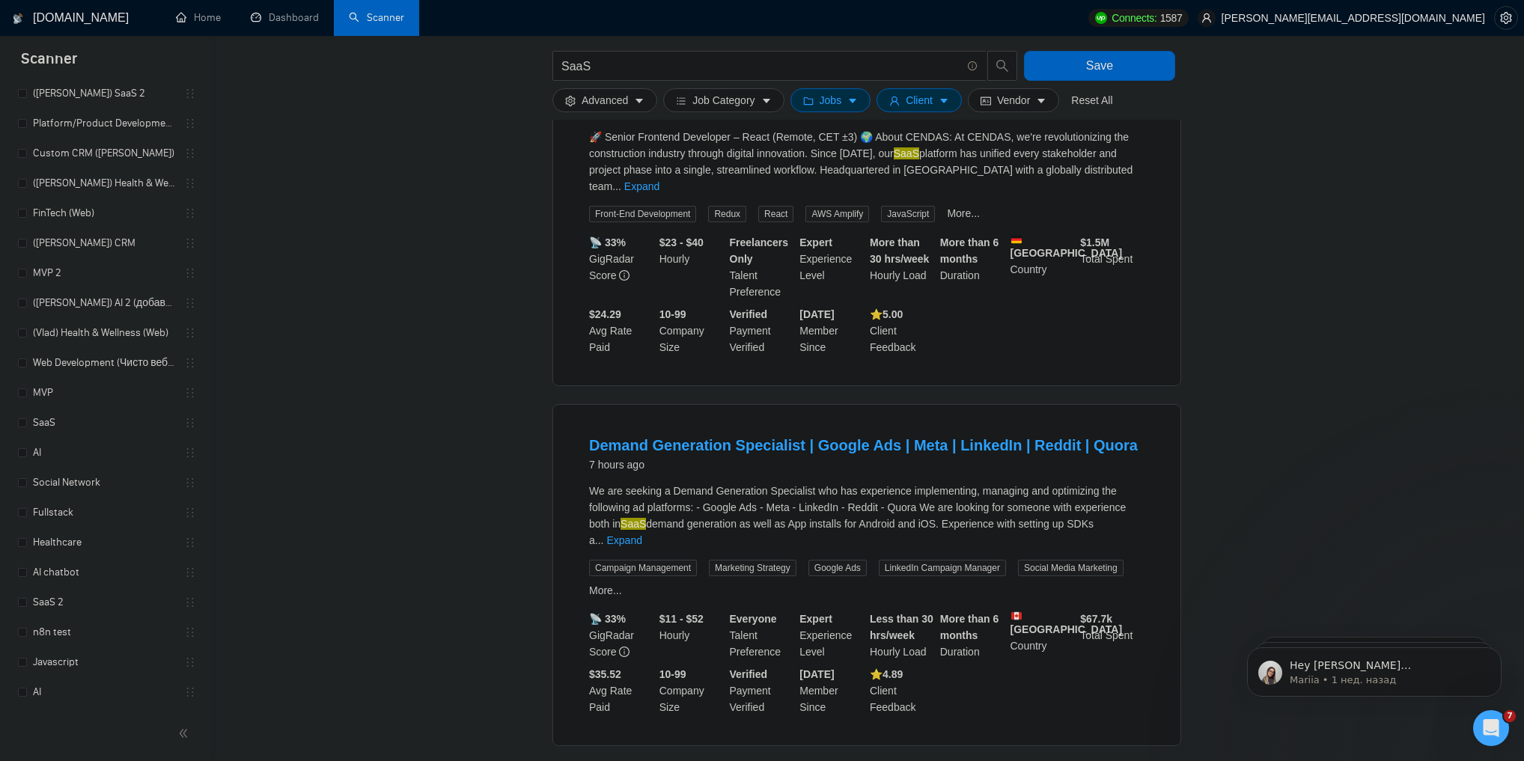
scroll to position [359, 0]
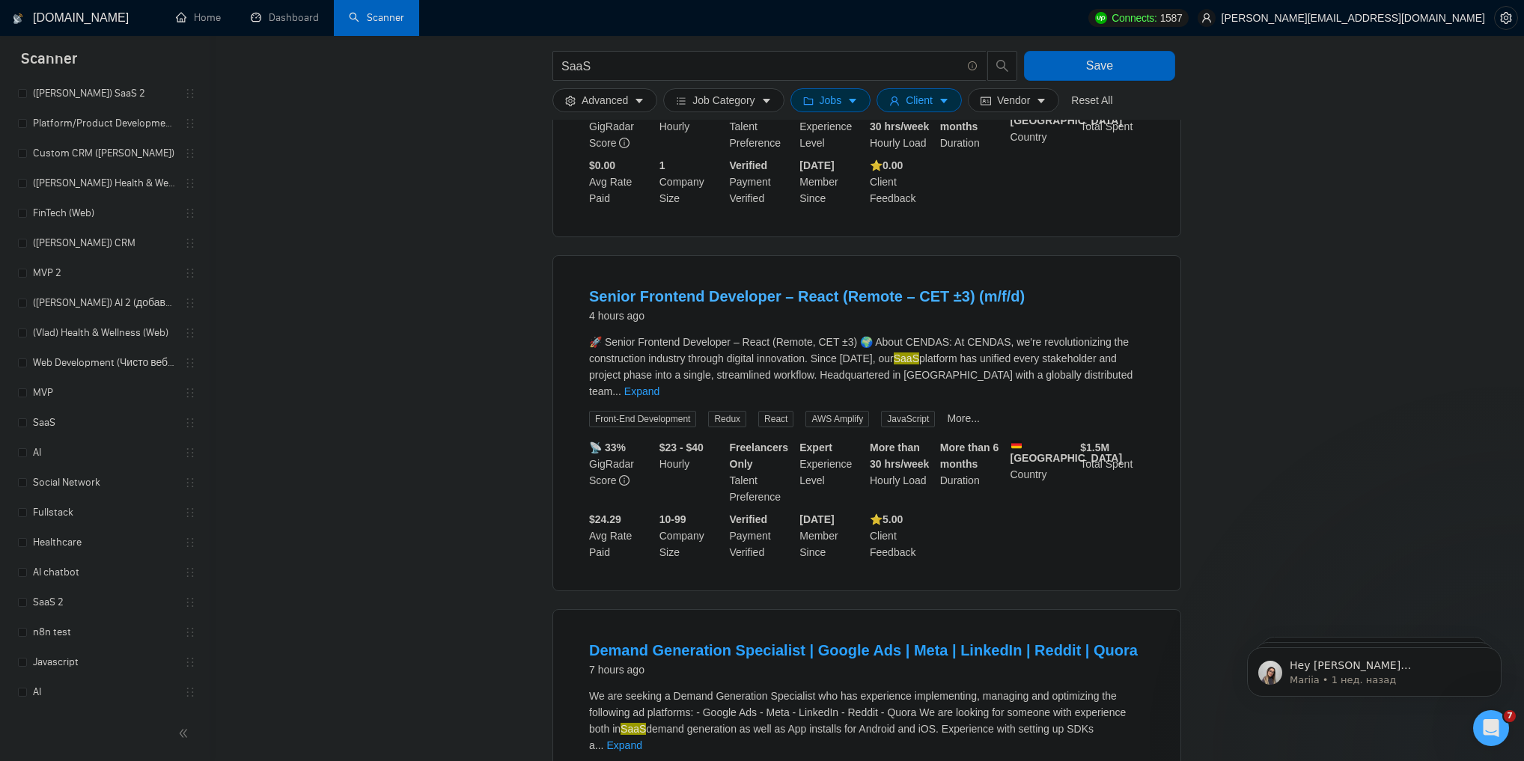
click at [743, 288] on link "Senior Frontend Developer – React (Remote – CET ±3) (m/f/d)" at bounding box center [807, 296] width 436 height 16
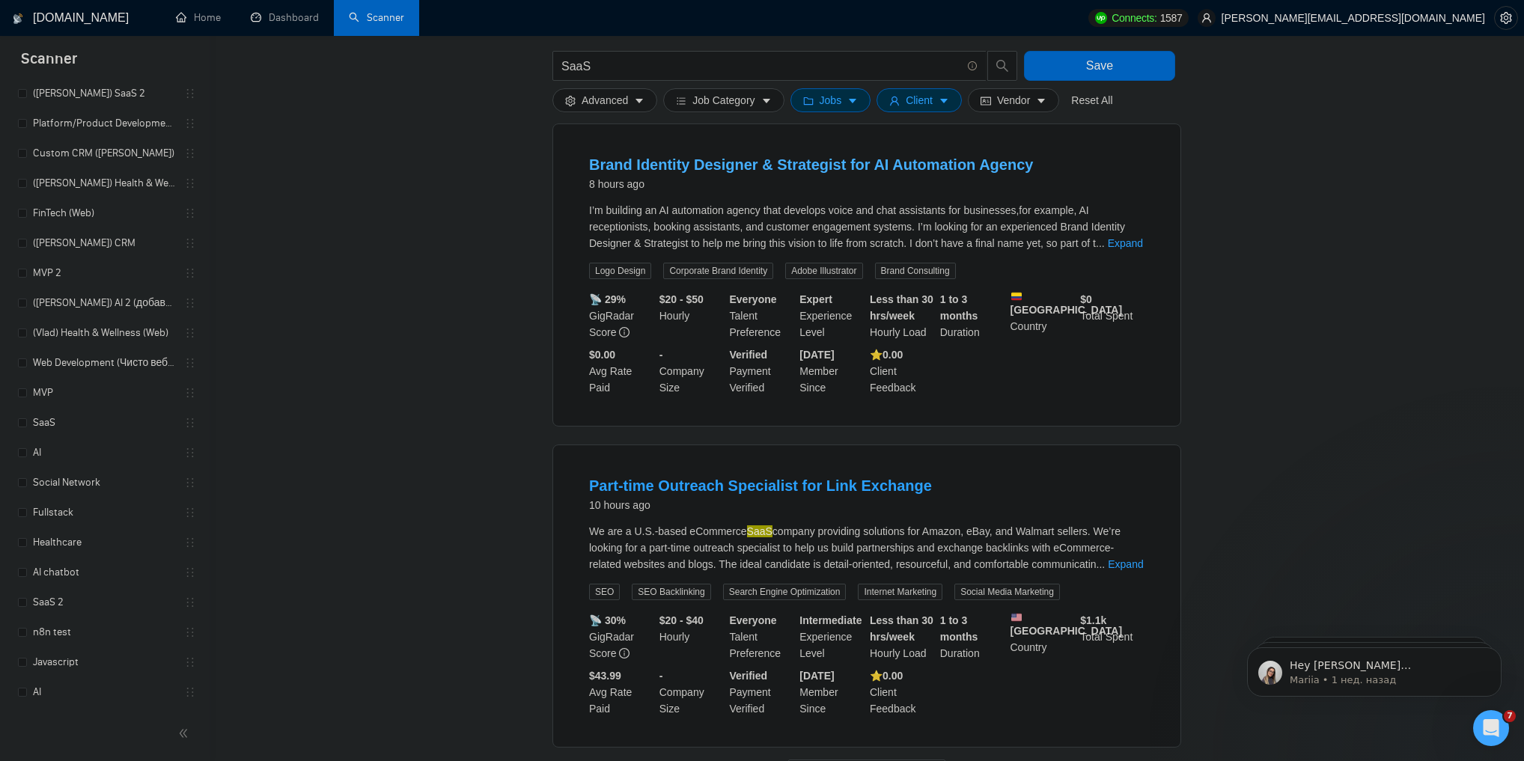
scroll to position [1303, 0]
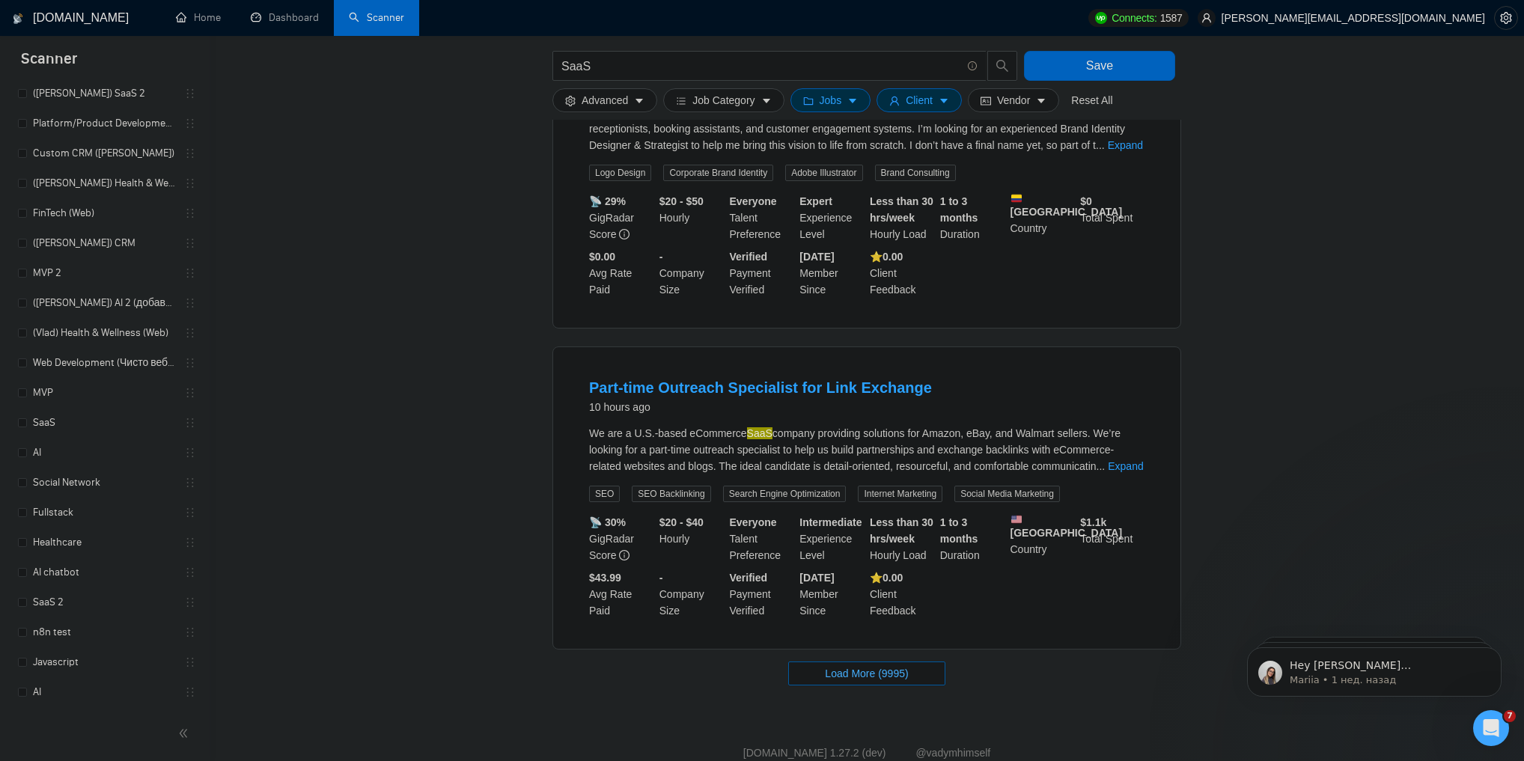
click at [855, 665] on span "Load More (9995)" at bounding box center [866, 673] width 83 height 16
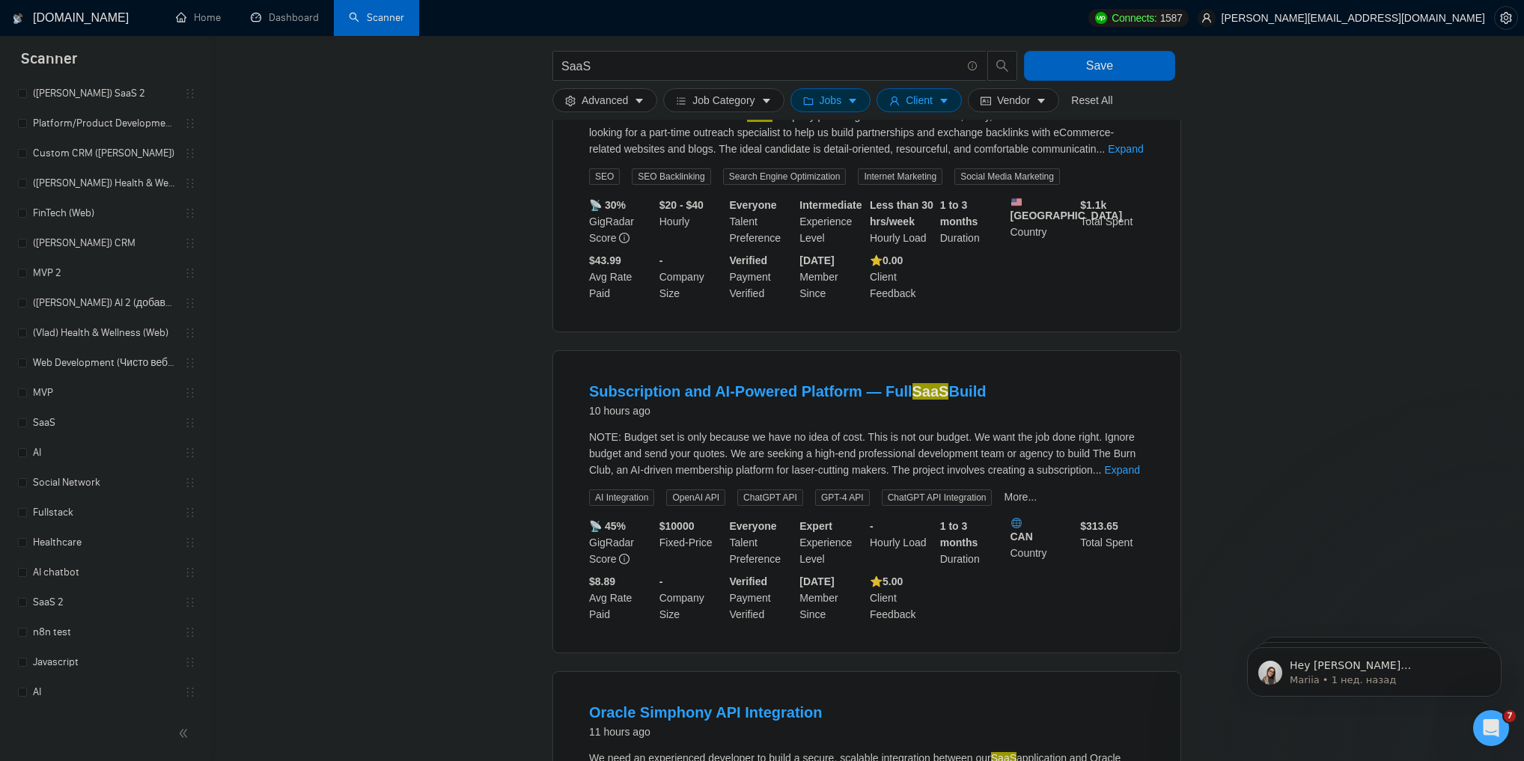
scroll to position [1961, 0]
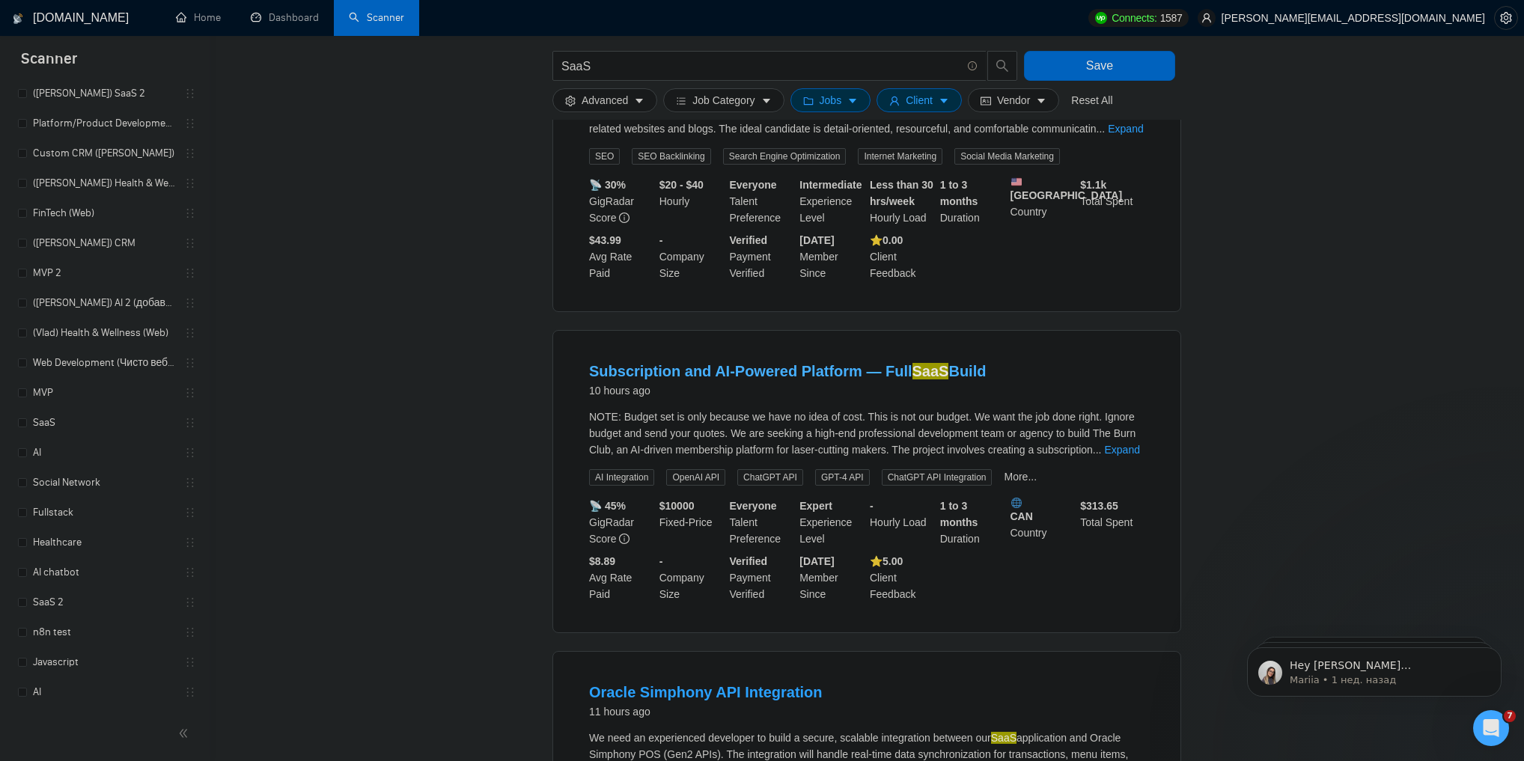
click at [837, 363] on link "Subscription and AI-Powered Platform — Full SaaS Build" at bounding box center [787, 371] width 397 height 16
